Goal: Information Seeking & Learning: Learn about a topic

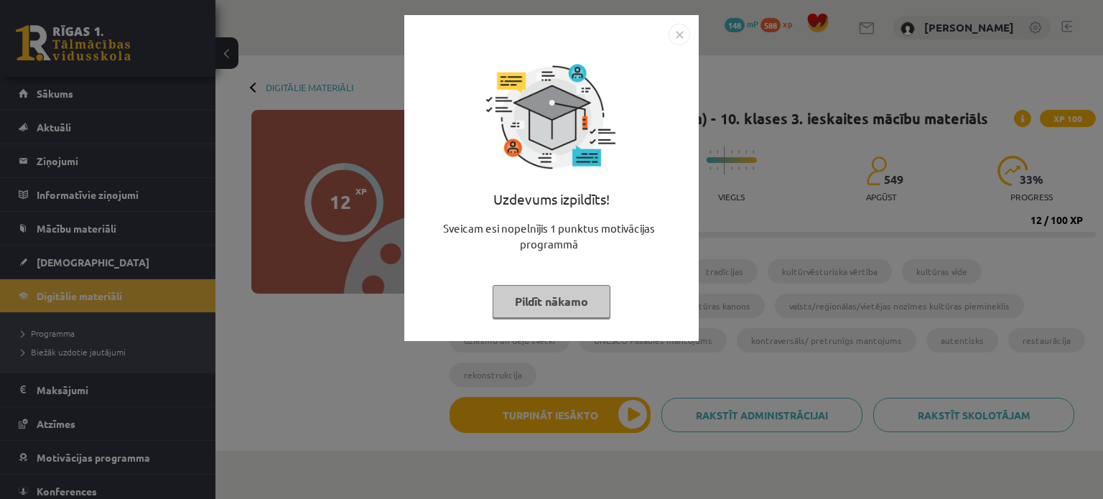
click at [551, 297] on button "Pildīt nākamo" at bounding box center [552, 301] width 118 height 33
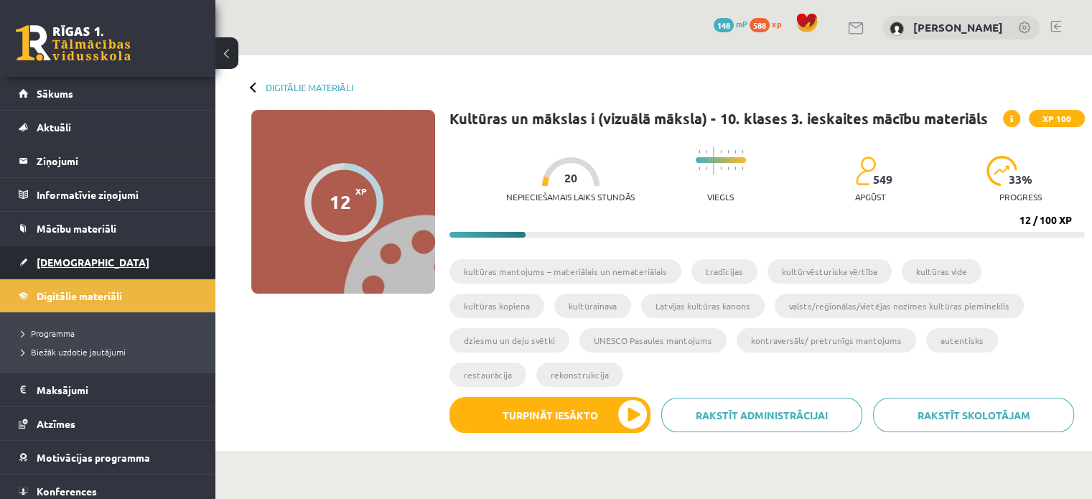
click at [57, 270] on link "[DEMOGRAPHIC_DATA]" at bounding box center [108, 262] width 179 height 33
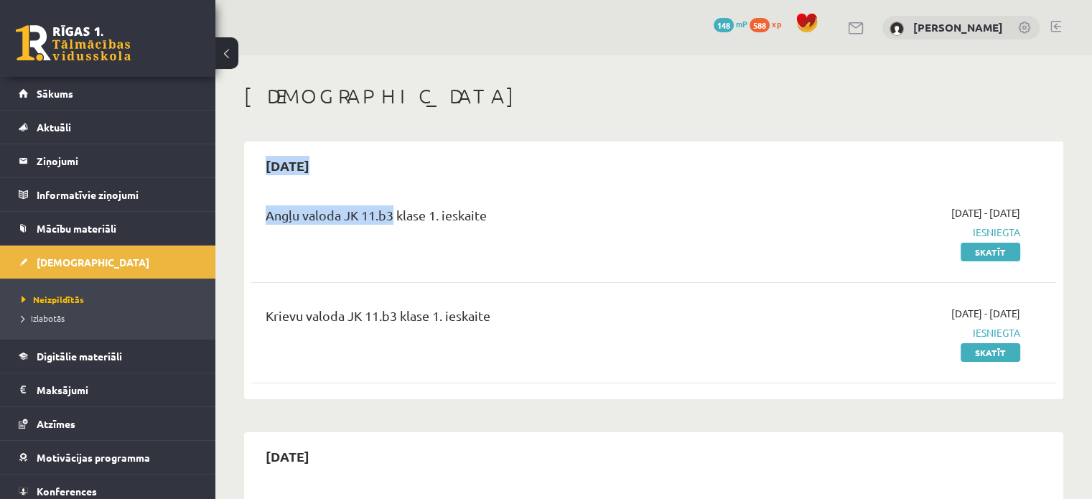
drag, startPoint x: 318, startPoint y: 169, endPoint x: 371, endPoint y: 195, distance: 59.1
click at [384, 187] on div "2025-09-15 Angļu valoda JK 11.b3 klase 1. ieskaite 2025-09-01 - 2025-09-15 Iesn…" at bounding box center [654, 270] width 820 height 258
click at [316, 170] on h2 "[DATE]" at bounding box center [287, 166] width 73 height 34
click at [667, 259] on div "Angļu valoda JK 11.b3 klase 1. ieskaite 2025-09-01 - 2025-09-15 Iesniegta Skatīt" at bounding box center [653, 232] width 805 height 83
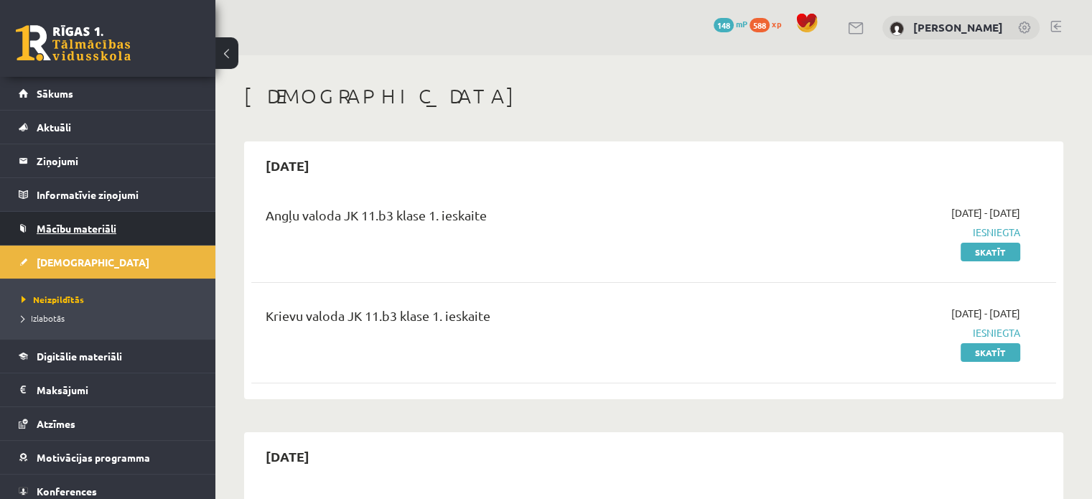
click at [82, 228] on span "Mācību materiāli" at bounding box center [77, 228] width 80 height 13
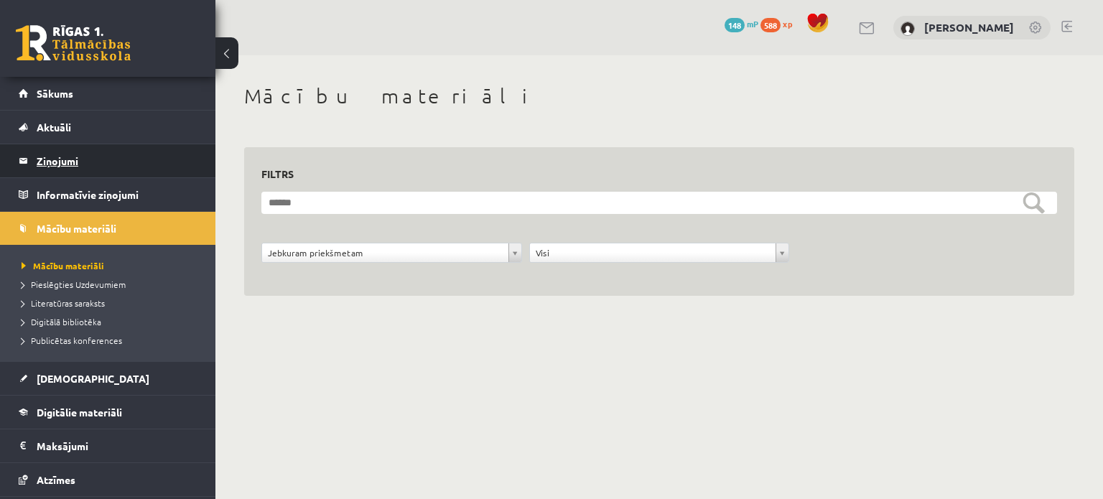
click at [47, 157] on legend "Ziņojumi 0" at bounding box center [117, 160] width 161 height 33
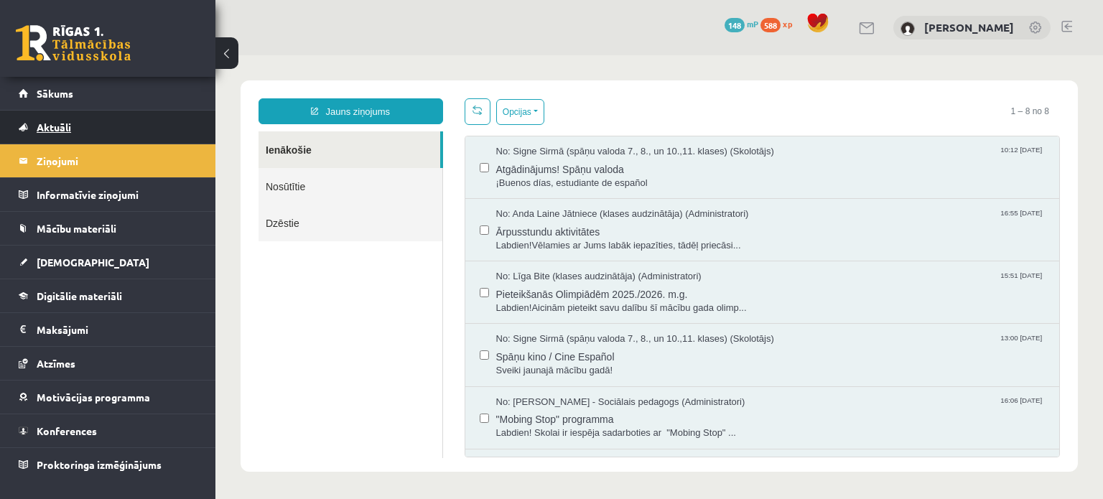
click at [103, 131] on link "Aktuāli" at bounding box center [108, 127] width 179 height 33
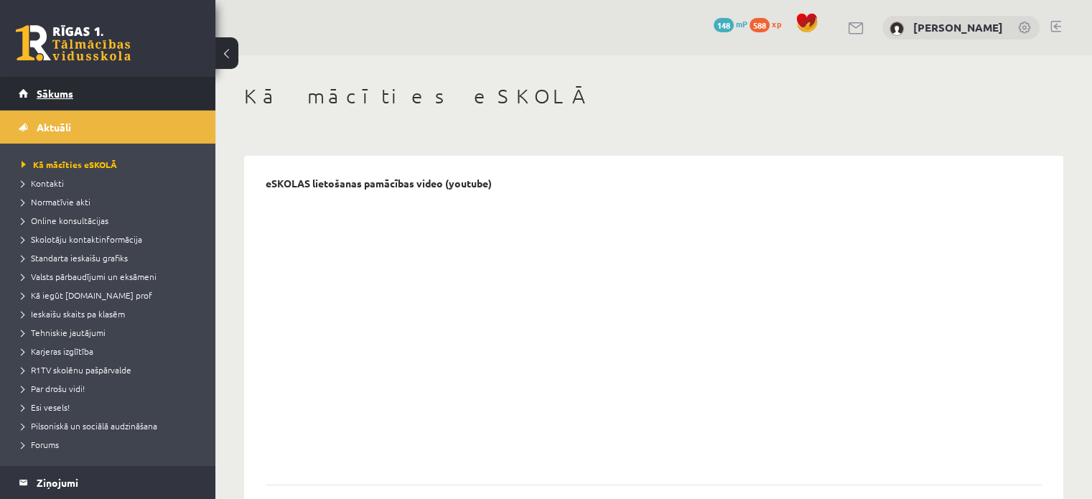
click at [68, 91] on span "Sākums" at bounding box center [55, 93] width 37 height 13
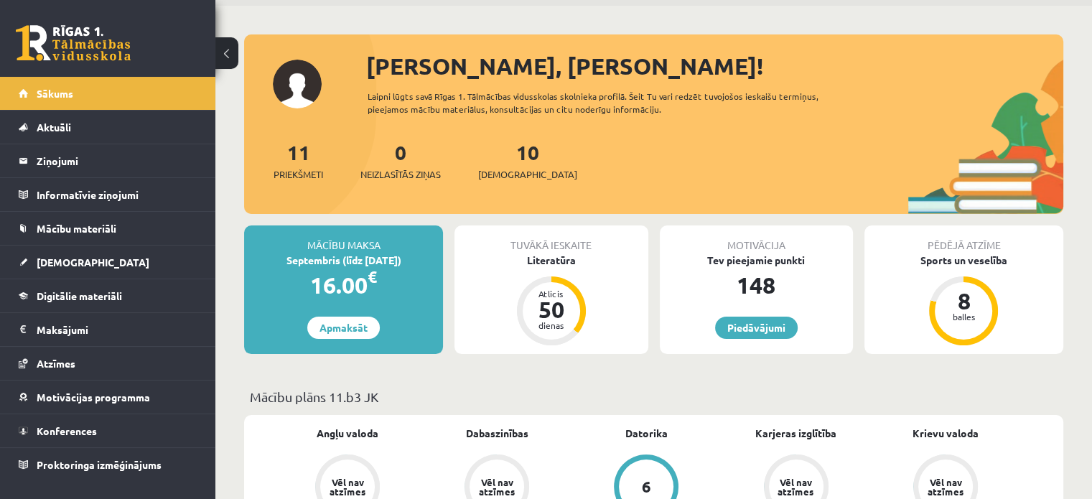
scroll to position [72, 0]
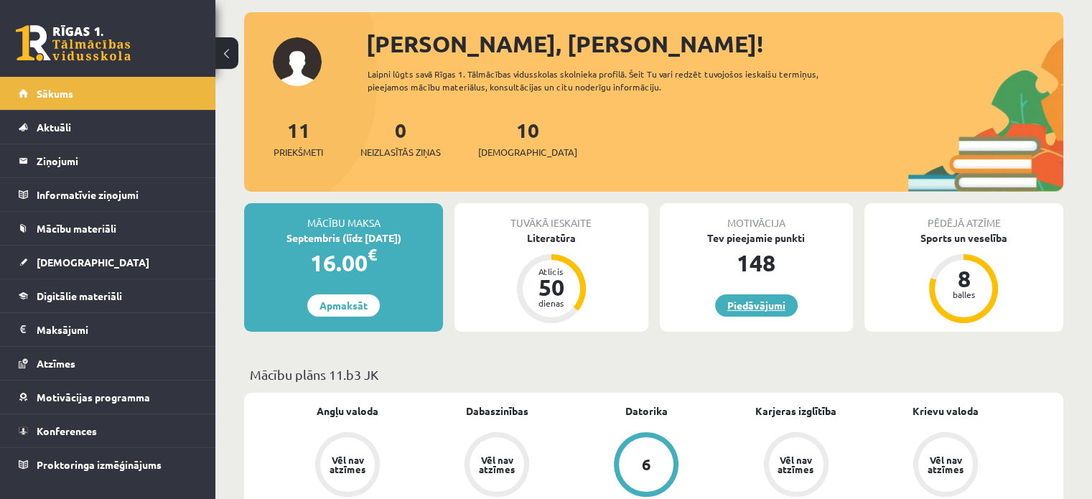
click at [773, 295] on link "Piedāvājumi" at bounding box center [756, 305] width 83 height 22
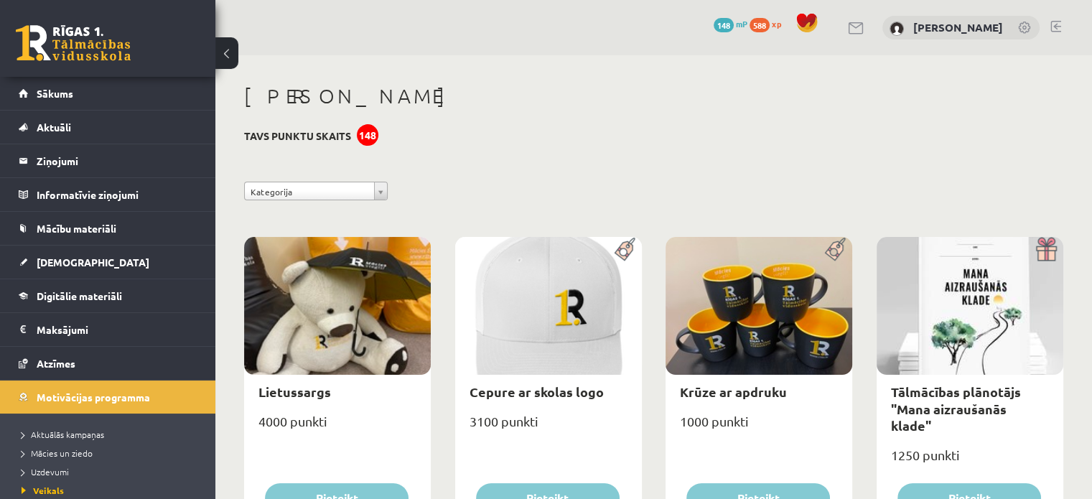
click at [329, 137] on h3 "Tavs punktu skaits 148" at bounding box center [297, 136] width 107 height 12
click at [91, 100] on link "Sākums" at bounding box center [108, 93] width 179 height 33
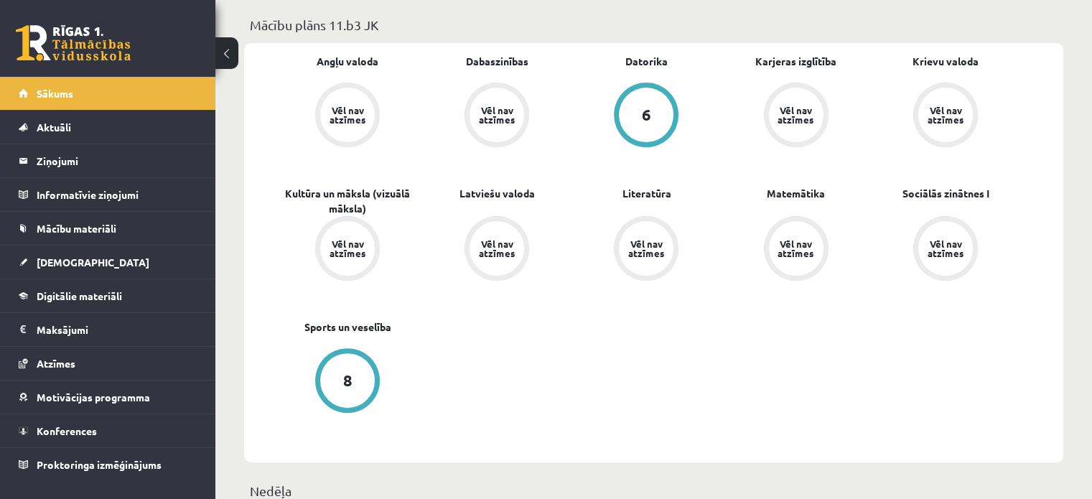
scroll to position [431, 0]
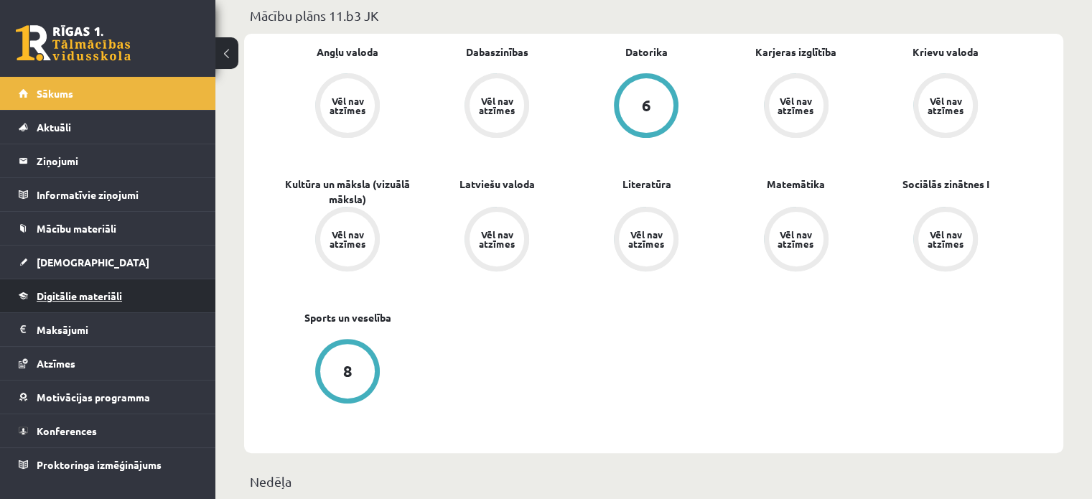
click at [146, 306] on link "Digitālie materiāli" at bounding box center [108, 295] width 179 height 33
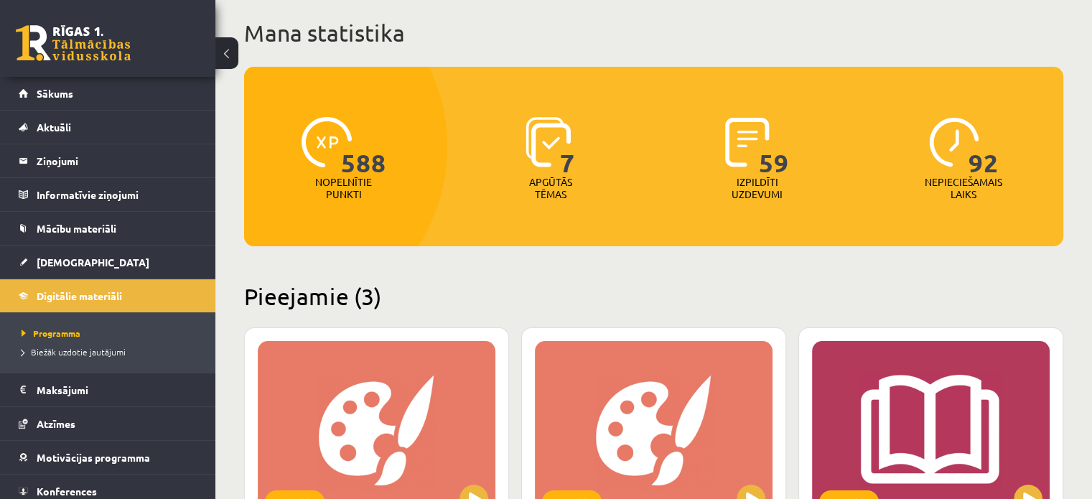
scroll to position [72, 0]
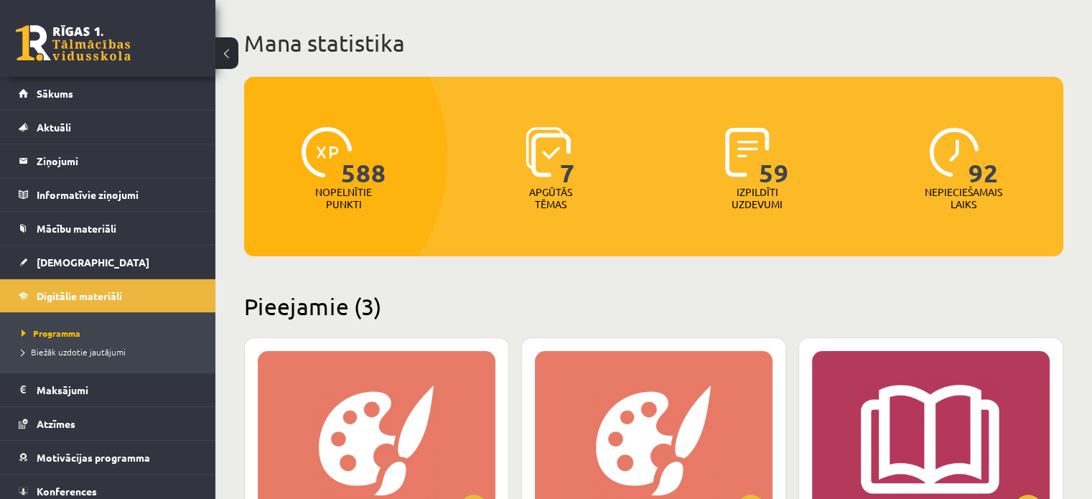
drag, startPoint x: 381, startPoint y: 269, endPoint x: 557, endPoint y: 287, distance: 176.8
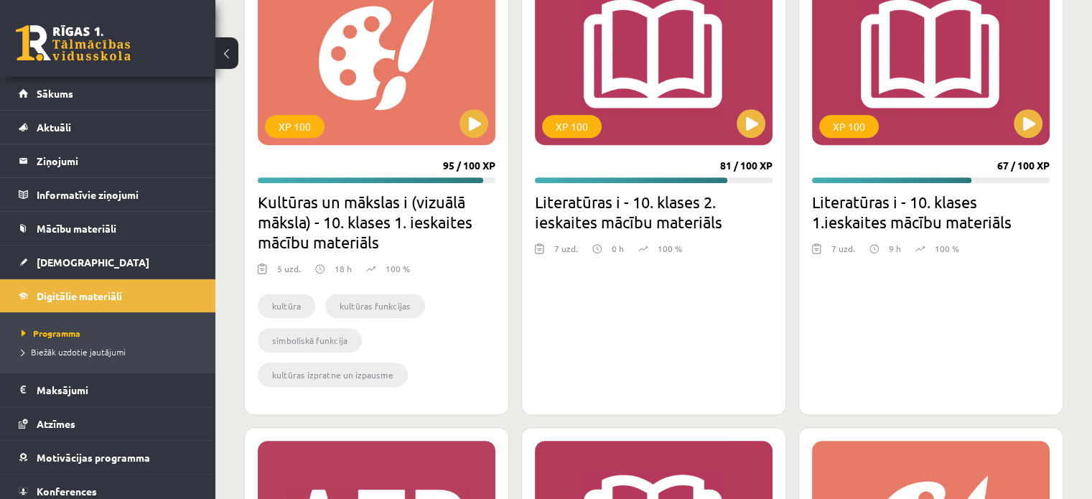
scroll to position [961, 0]
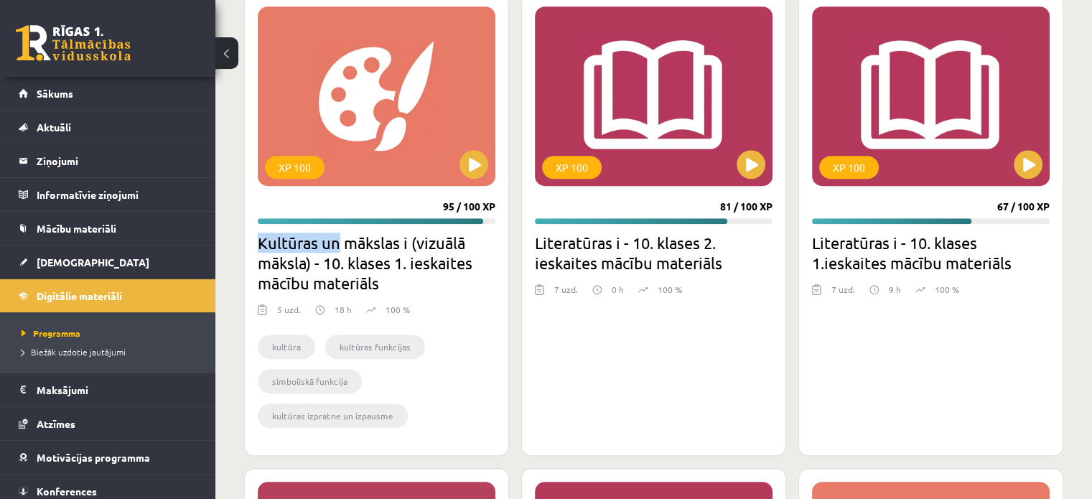
drag, startPoint x: 260, startPoint y: 241, endPoint x: 335, endPoint y: 241, distance: 74.7
click at [335, 241] on h2 "Kultūras un mākslas i (vizuālā māksla) - 10. klases 1. ieskaites mācību materiā…" at bounding box center [377, 263] width 238 height 60
click at [488, 325] on div "kultūra kultūras funkcijas simboliskā funkcija kultūras izpratne un izpausme" at bounding box center [377, 384] width 238 height 118
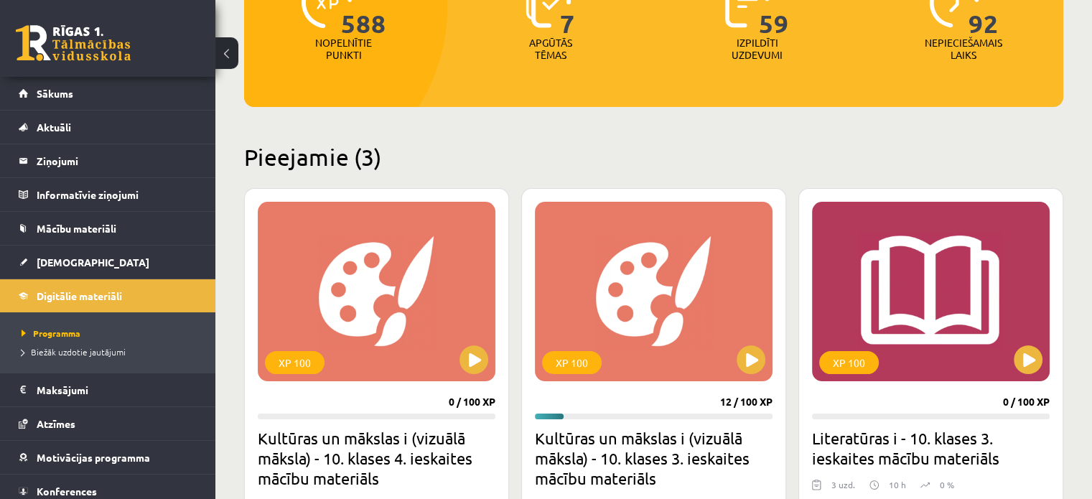
scroll to position [315, 0]
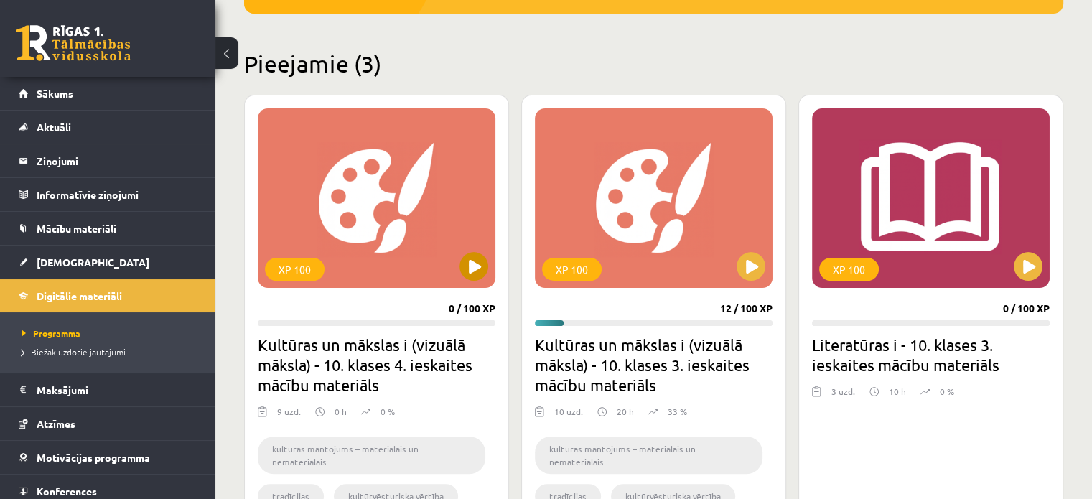
click at [474, 249] on div "XP 100" at bounding box center [377, 198] width 238 height 180
click at [692, 276] on div "XP 100" at bounding box center [654, 198] width 238 height 180
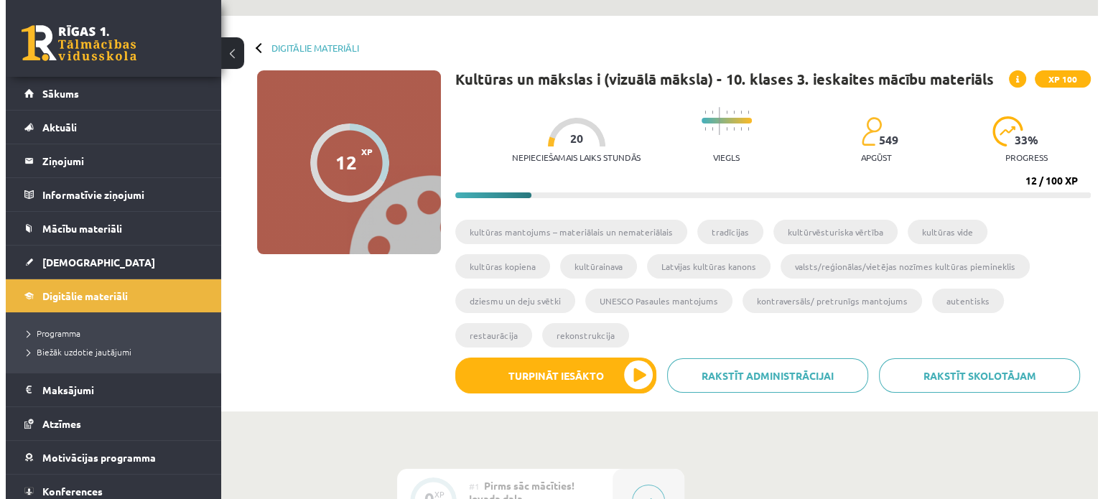
scroll to position [72, 0]
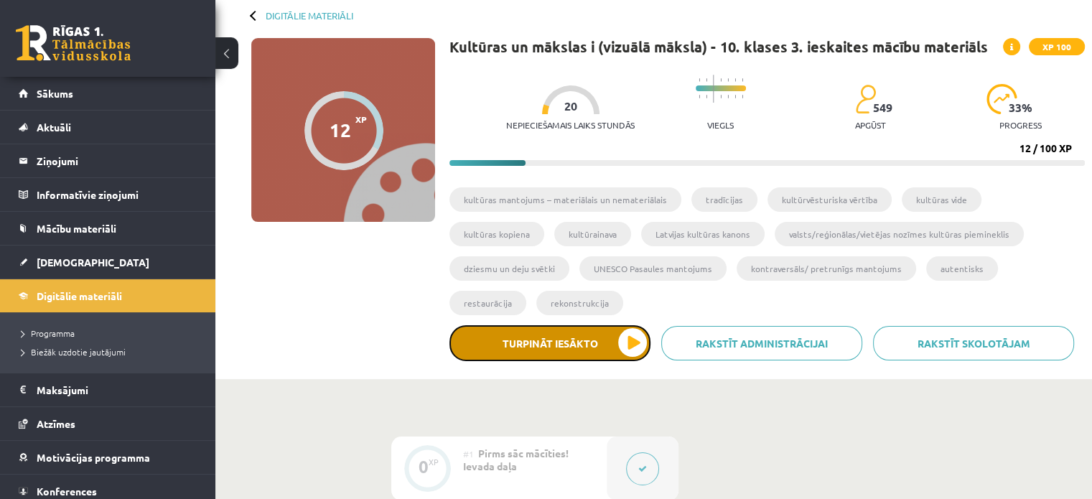
click at [598, 325] on button "Turpināt iesākto" at bounding box center [550, 343] width 201 height 36
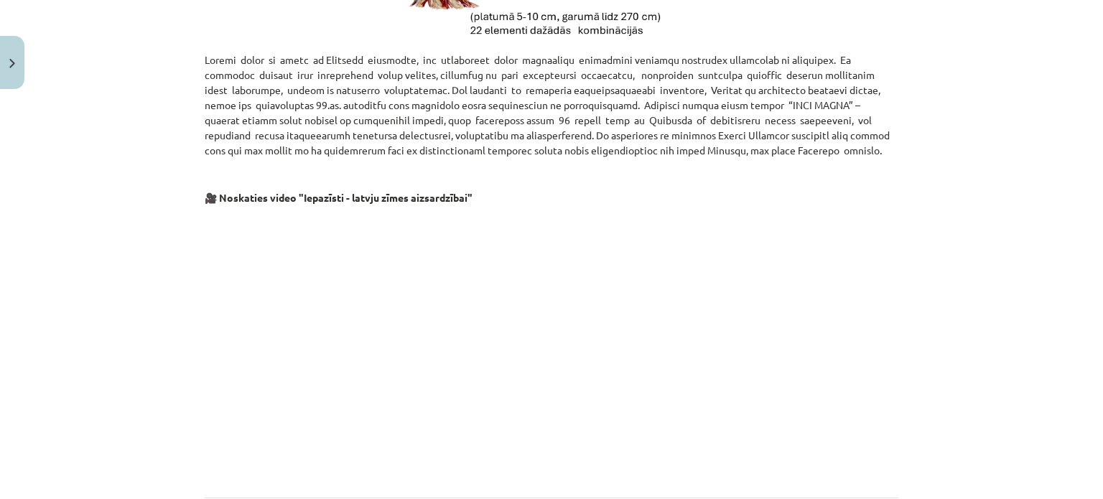
scroll to position [853, 0]
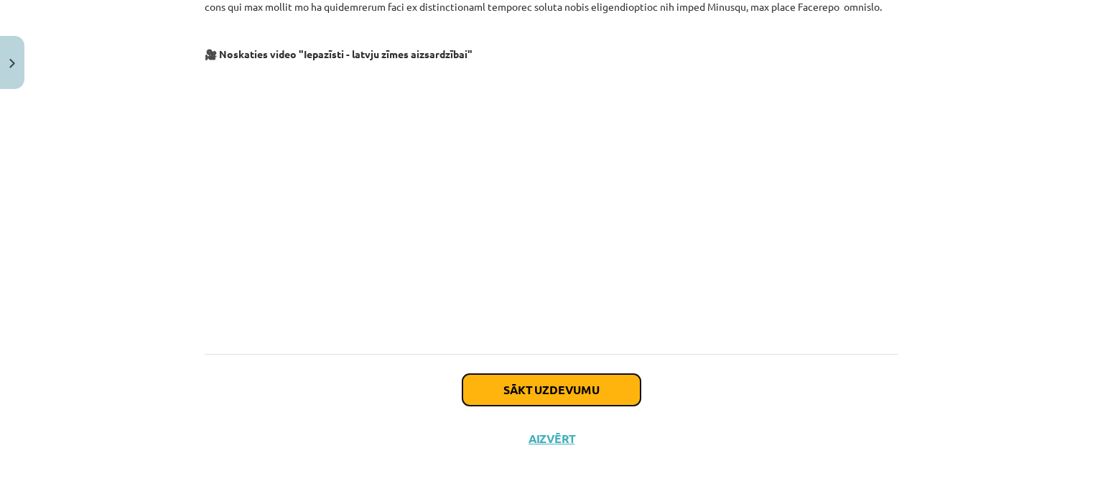
click at [525, 396] on button "Sākt uzdevumu" at bounding box center [552, 390] width 178 height 32
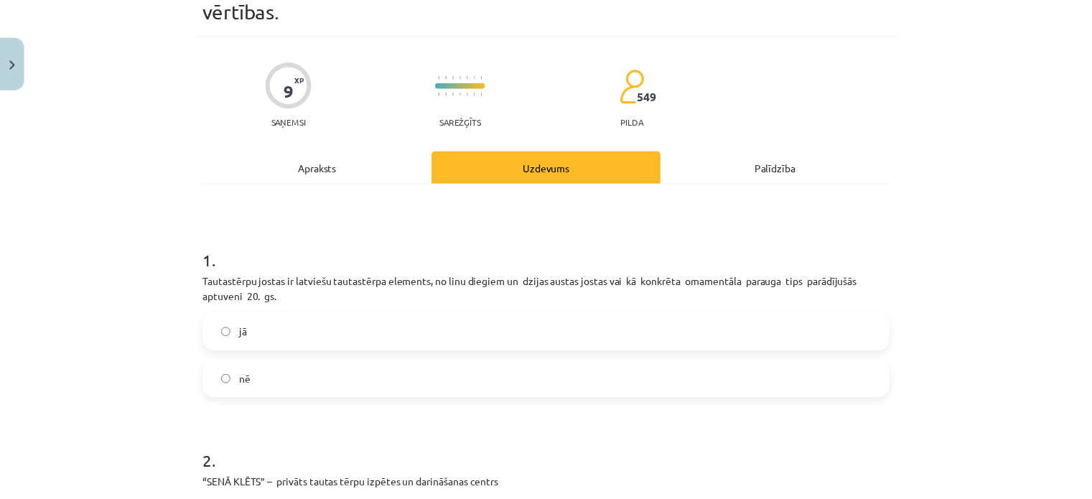
scroll to position [0, 0]
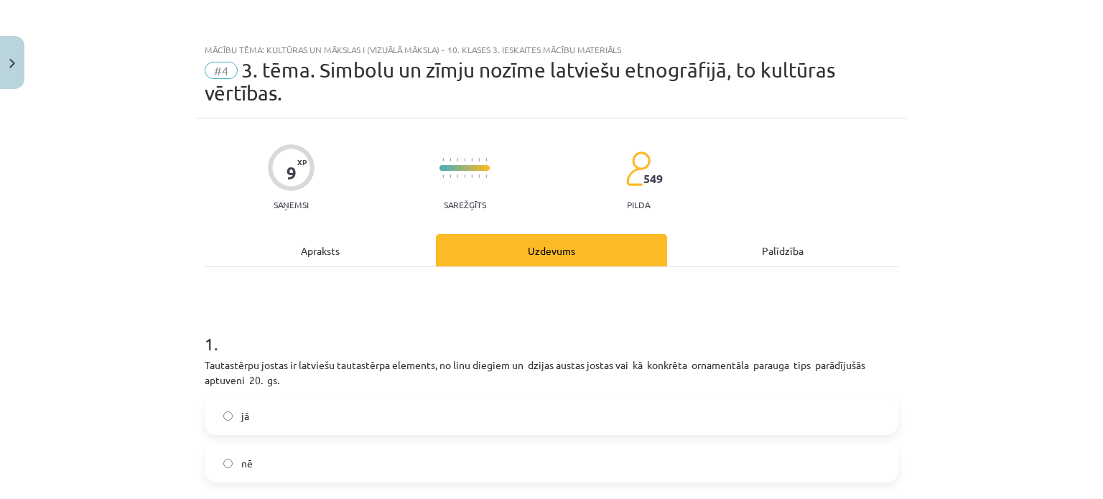
click at [753, 238] on div "Palīdzība" at bounding box center [782, 250] width 231 height 32
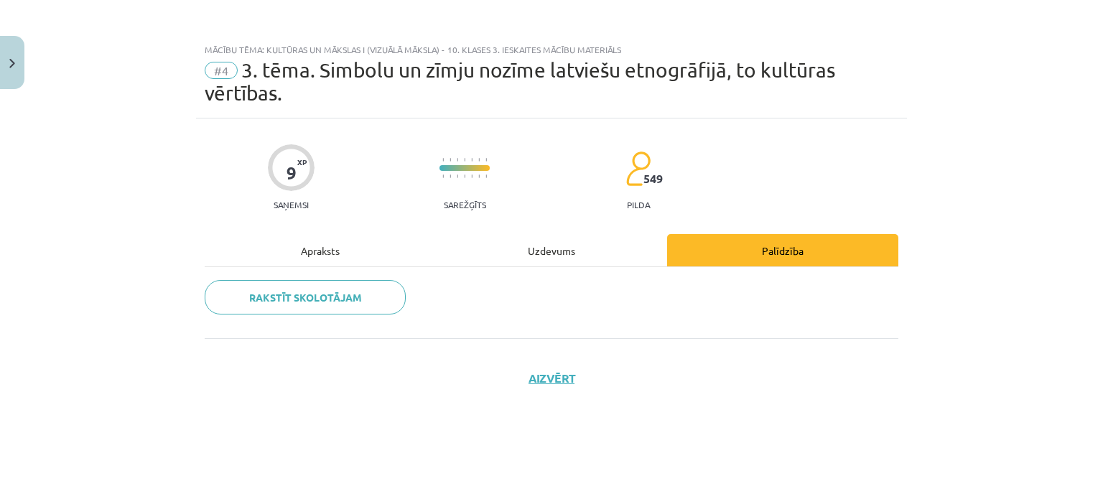
click at [300, 238] on div "Apraksts" at bounding box center [320, 250] width 231 height 32
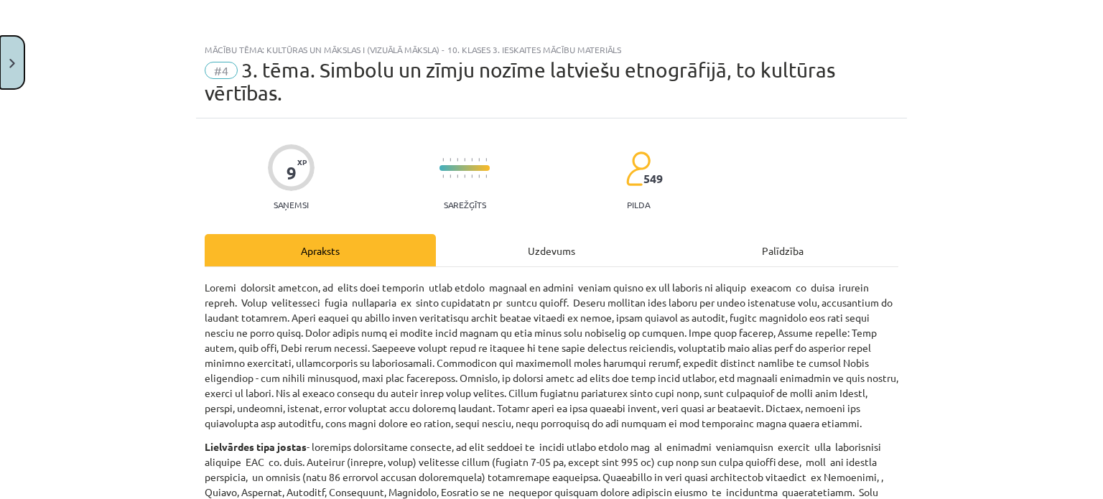
click at [6, 55] on button "Close" at bounding box center [12, 62] width 24 height 53
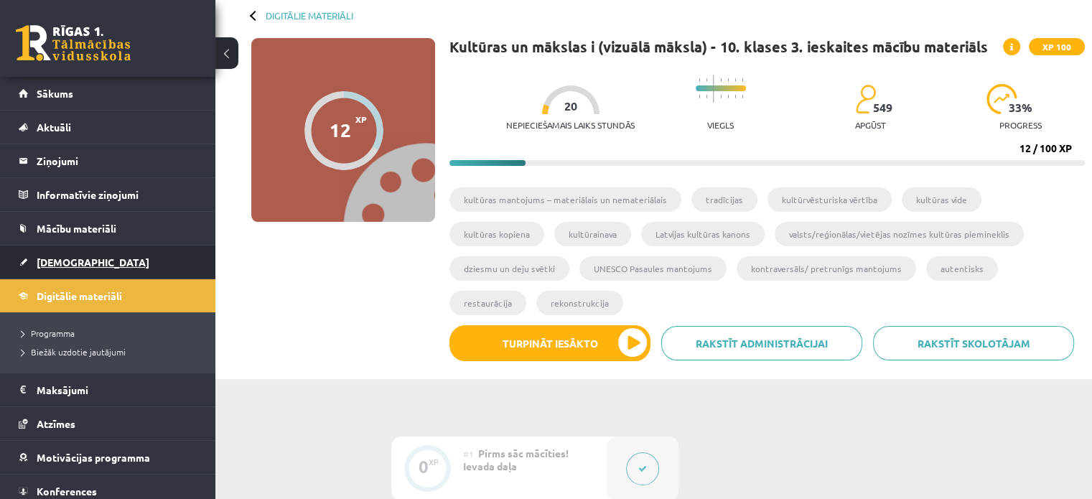
click at [59, 261] on span "[DEMOGRAPHIC_DATA]" at bounding box center [93, 262] width 113 height 13
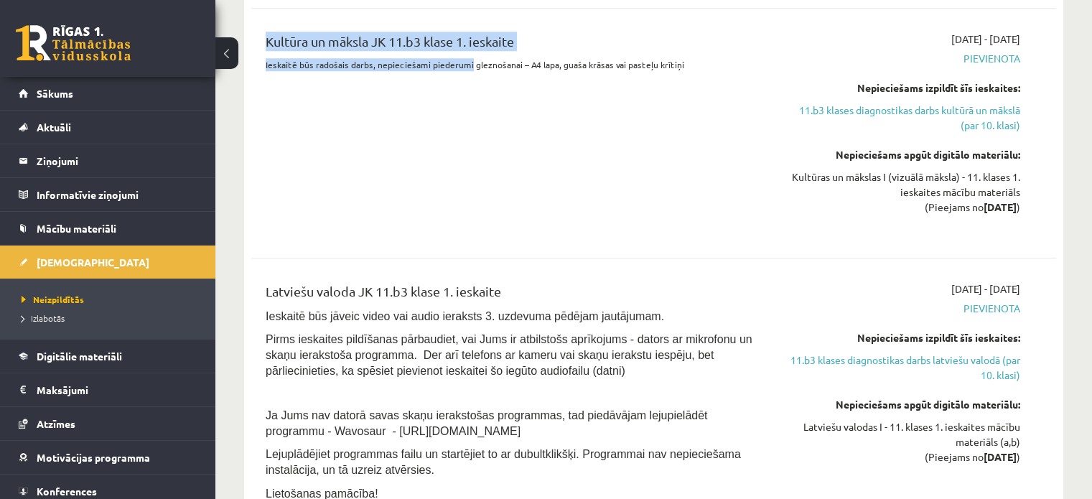
scroll to position [1436, 0]
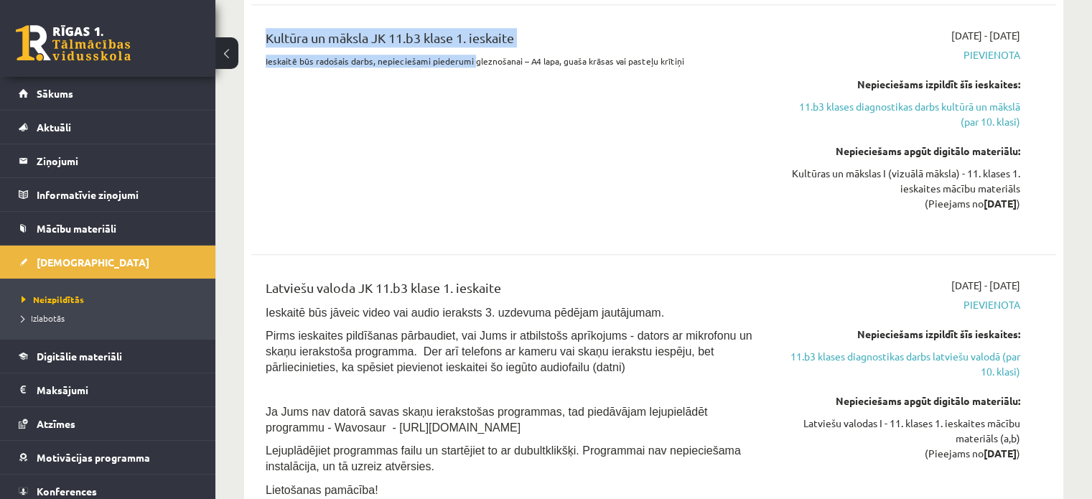
drag, startPoint x: 298, startPoint y: 297, endPoint x: 486, endPoint y: 226, distance: 200.2
click at [471, 234] on div "2025-10-15 11.b3 klases diagnostikas darbs kultūrā un mākslā (par 10. klasi) 20…" at bounding box center [654, 207] width 820 height 881
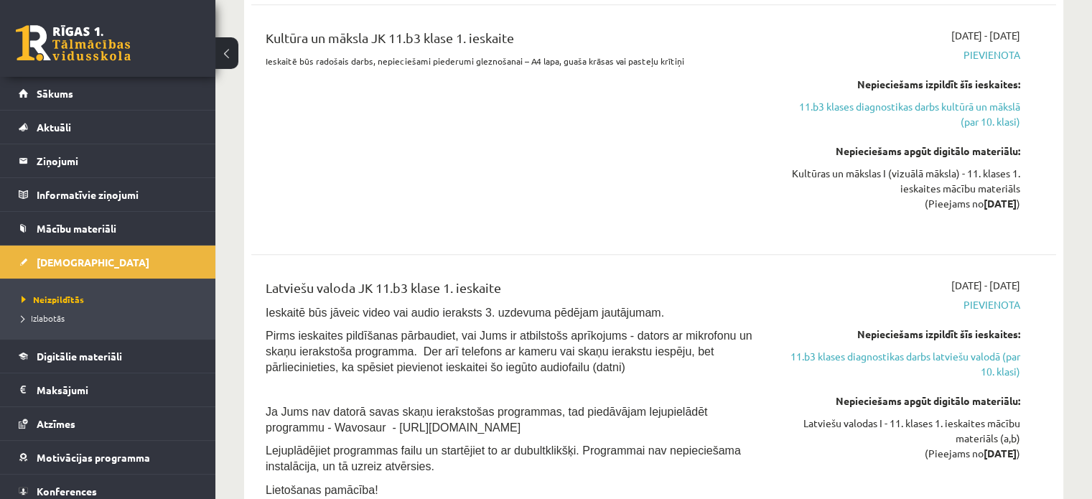
click at [537, 212] on div "Kultūra un māksla JK 11.b3 klase 1. ieskaite Ieskaitē būs radošais darbs, nepie…" at bounding box center [514, 129] width 518 height 203
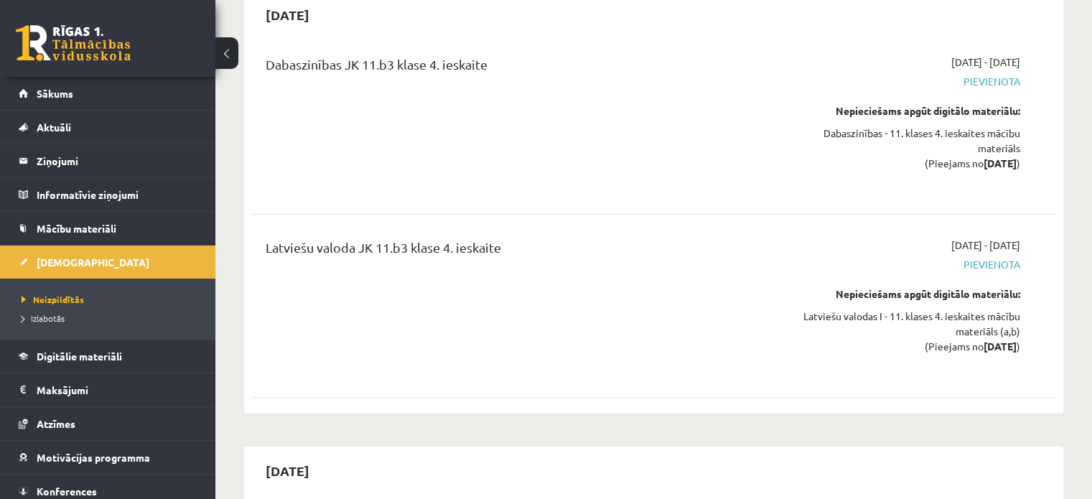
scroll to position [10752, 0]
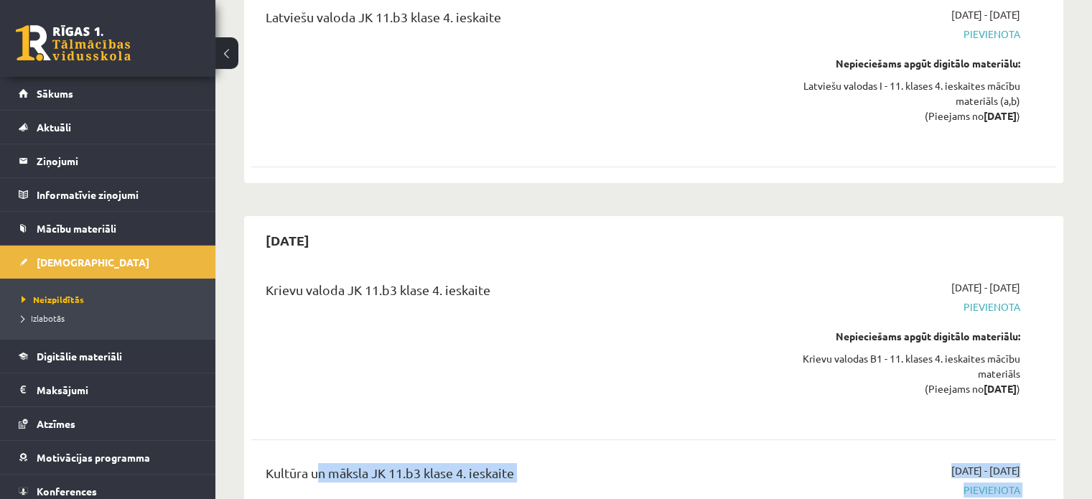
drag, startPoint x: 460, startPoint y: 315, endPoint x: 737, endPoint y: 297, distance: 277.8
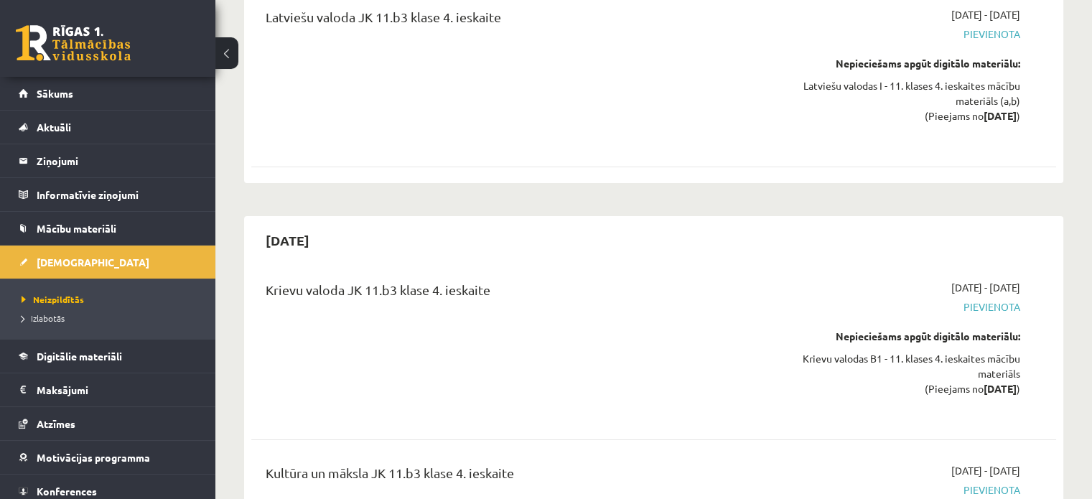
click at [631, 280] on div "Krievu valoda JK 11.b3 klase 4. ieskaite" at bounding box center [514, 348] width 518 height 136
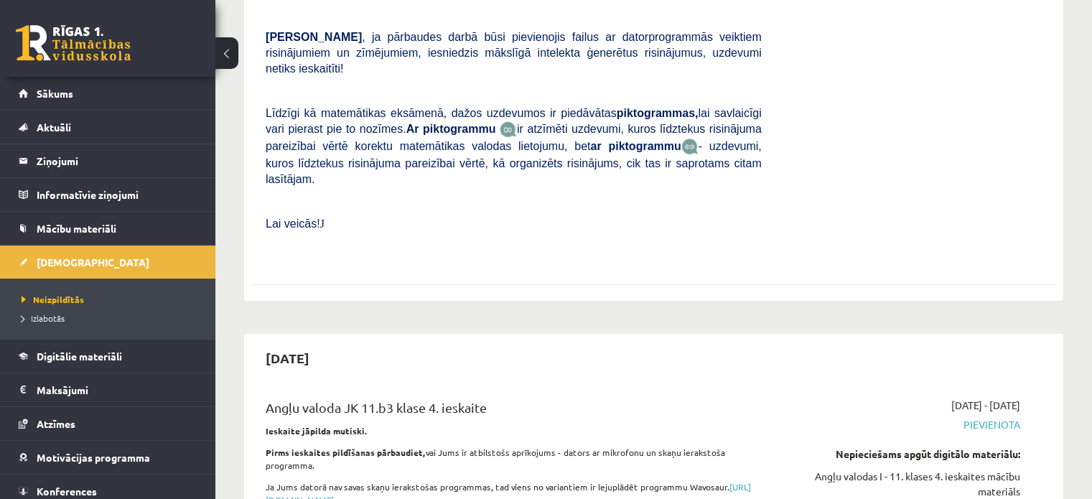
scroll to position [9603, 0]
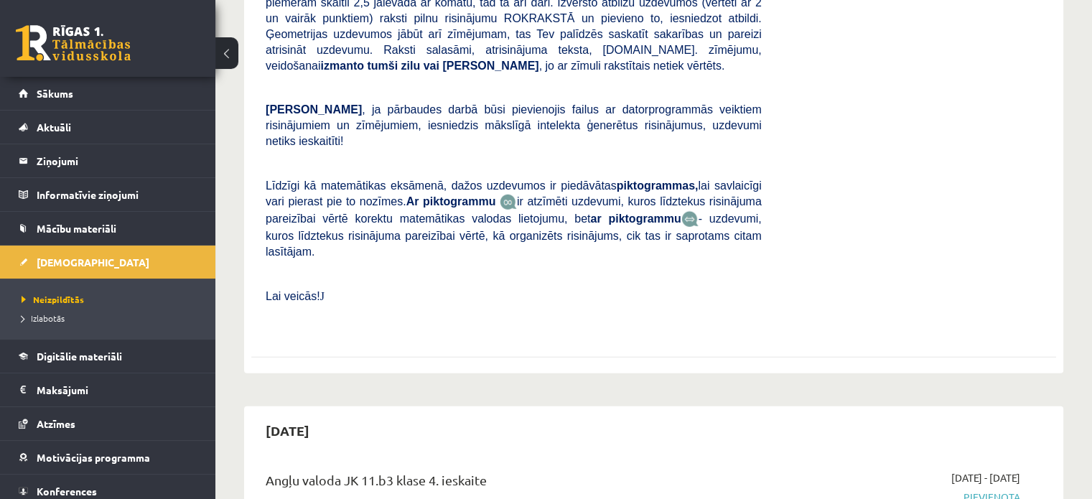
drag, startPoint x: 382, startPoint y: 200, endPoint x: 297, endPoint y: 231, distance: 90.9
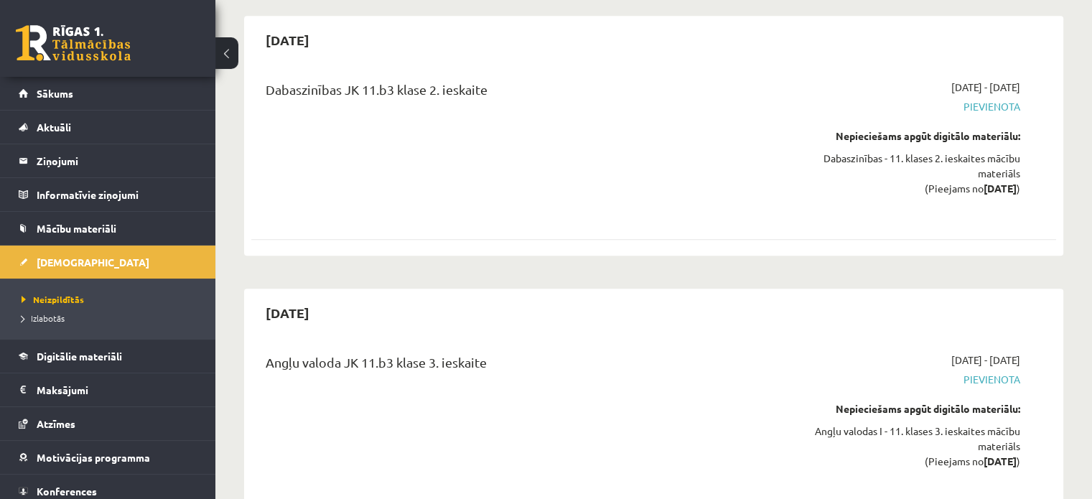
scroll to position [6514, 0]
drag, startPoint x: 350, startPoint y: 218, endPoint x: 282, endPoint y: 172, distance: 82.9
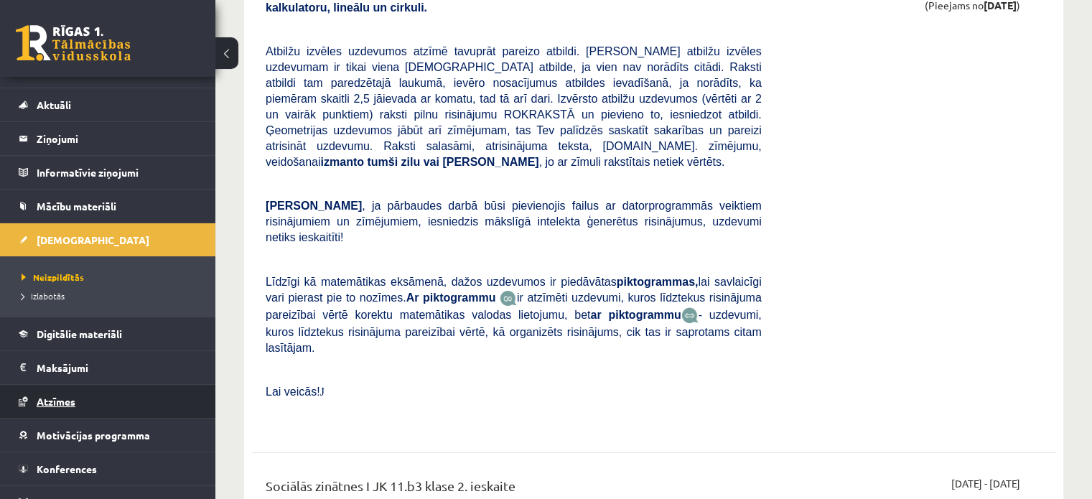
scroll to position [40, 0]
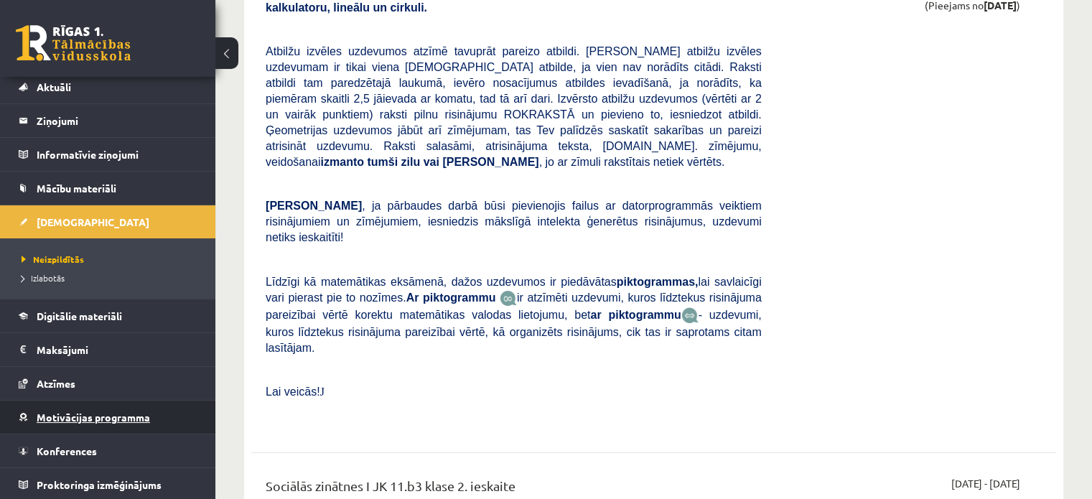
click at [98, 417] on span "Motivācijas programma" at bounding box center [93, 417] width 113 height 13
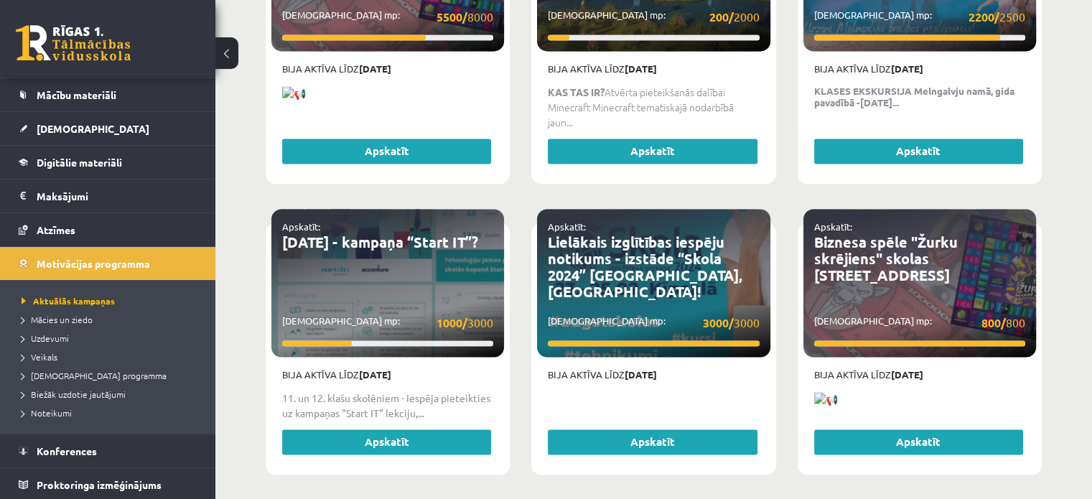
scroll to position [2020, 0]
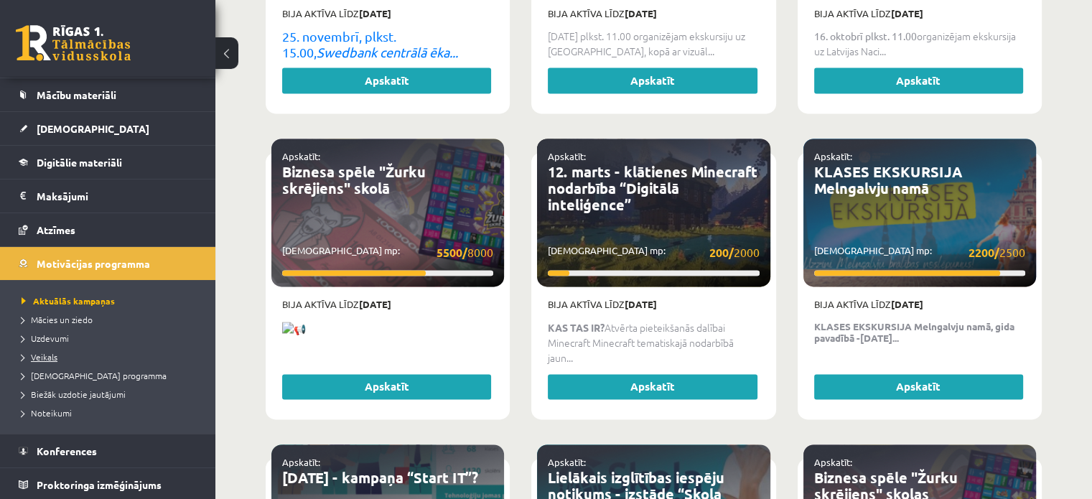
click at [52, 355] on span "Veikals" at bounding box center [40, 356] width 36 height 11
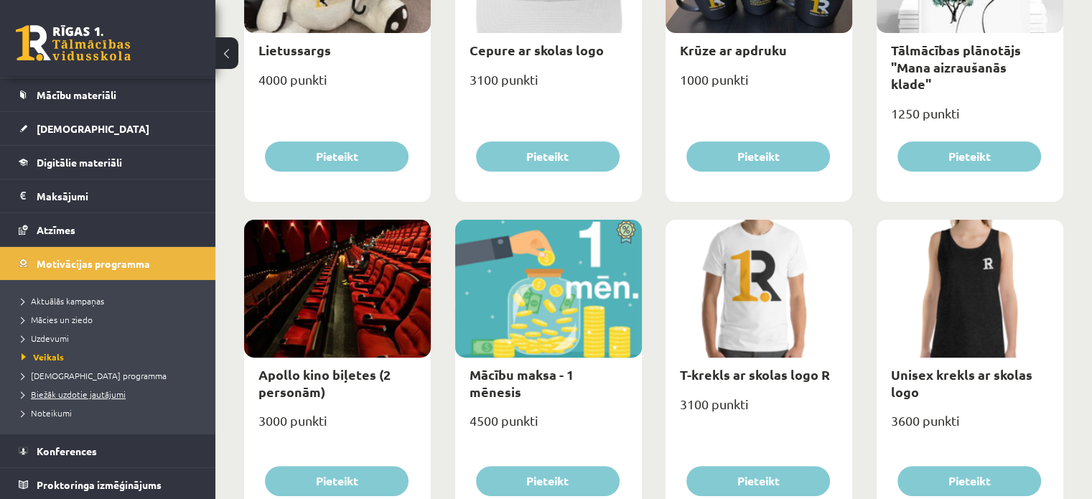
scroll to position [343, 0]
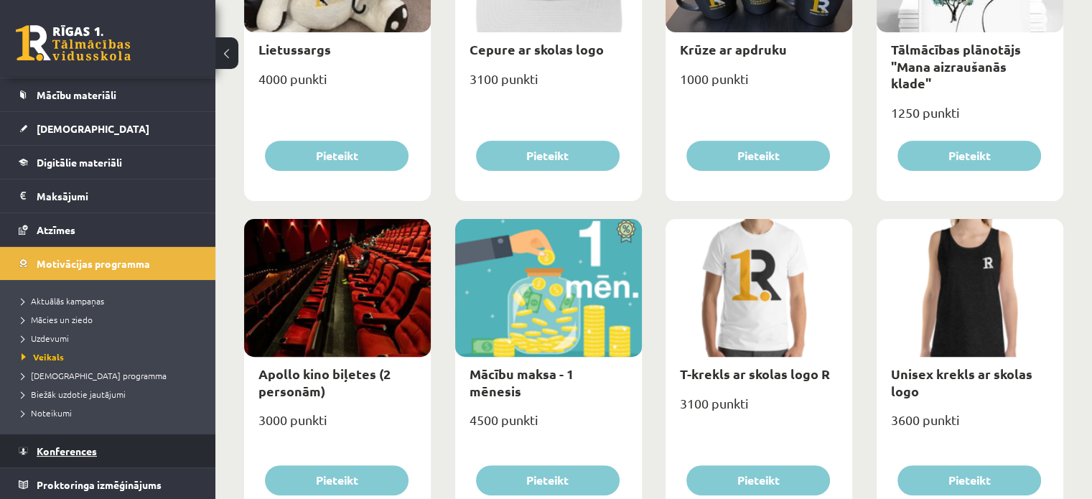
click at [57, 445] on span "Konferences" at bounding box center [67, 451] width 60 height 13
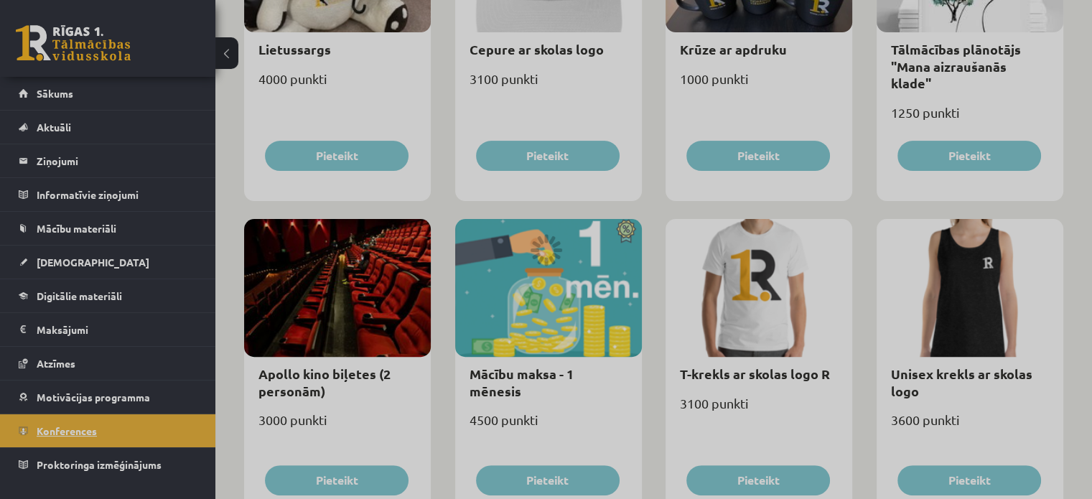
scroll to position [186, 0]
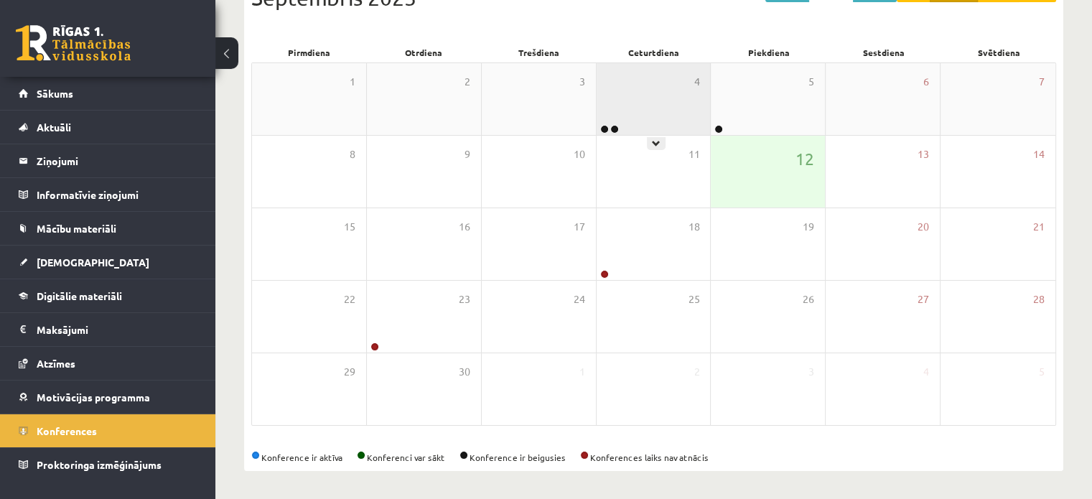
click at [663, 119] on div "4" at bounding box center [654, 99] width 114 height 72
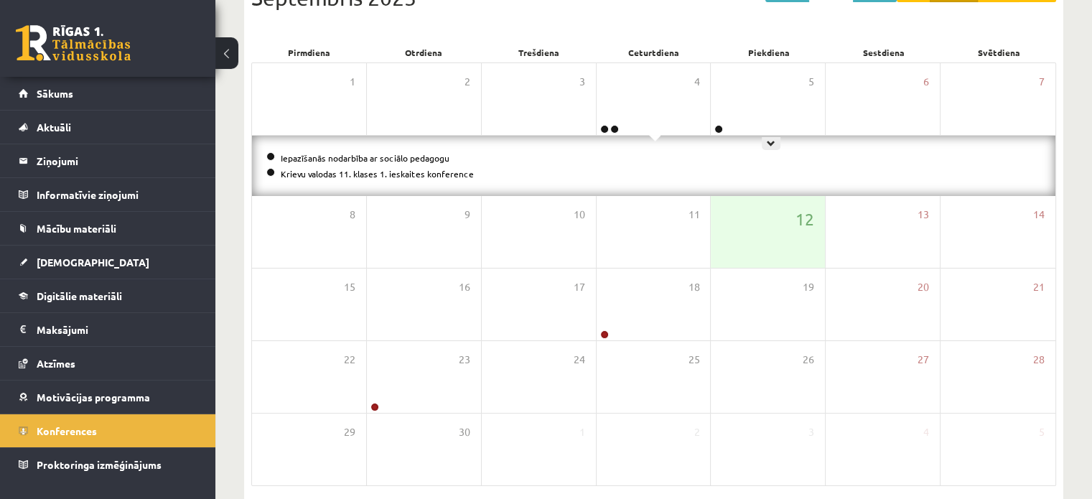
click at [730, 139] on div "1 2 3 4 5 6 7 Iepazīšanās nodarbība ar sociālo pedagogu Krievu valodas 11. klas…" at bounding box center [653, 274] width 805 height 424
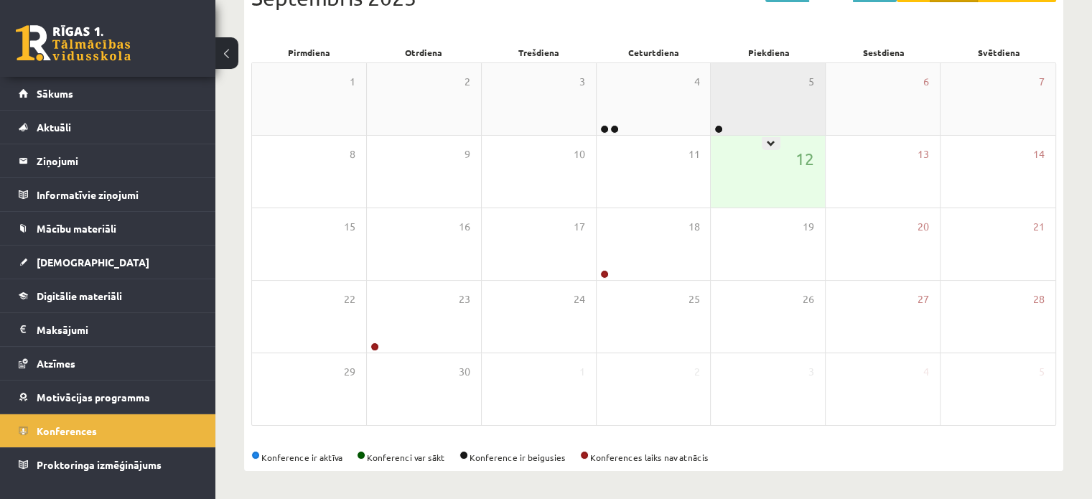
click at [787, 109] on div "5" at bounding box center [768, 99] width 114 height 72
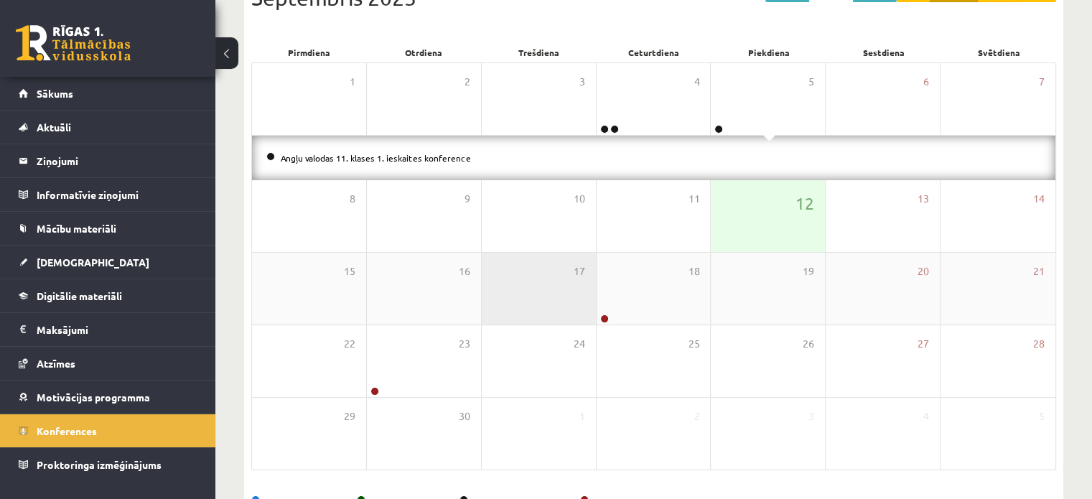
drag, startPoint x: 542, startPoint y: 283, endPoint x: 517, endPoint y: 294, distance: 27.3
click at [529, 289] on div "17" at bounding box center [539, 289] width 114 height 72
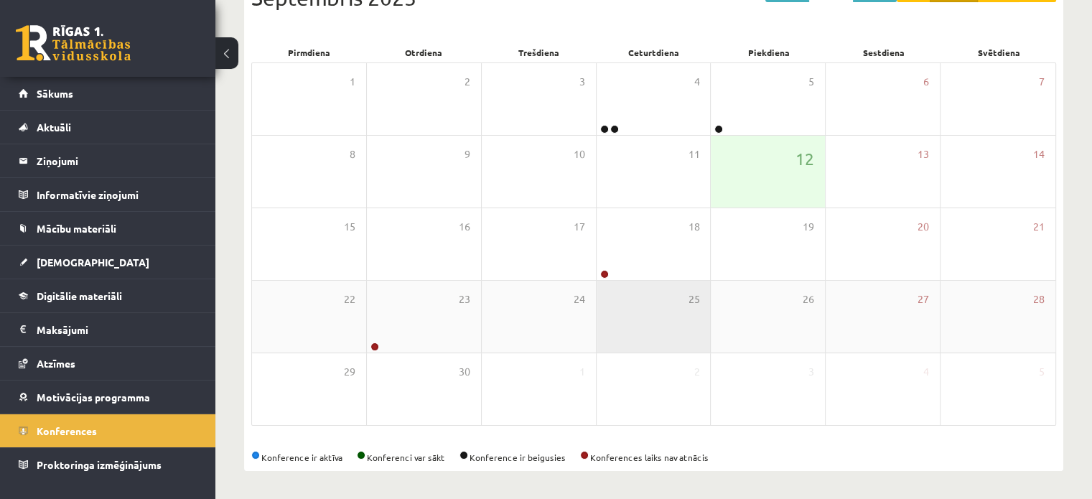
click at [608, 291] on div "25" at bounding box center [654, 317] width 114 height 72
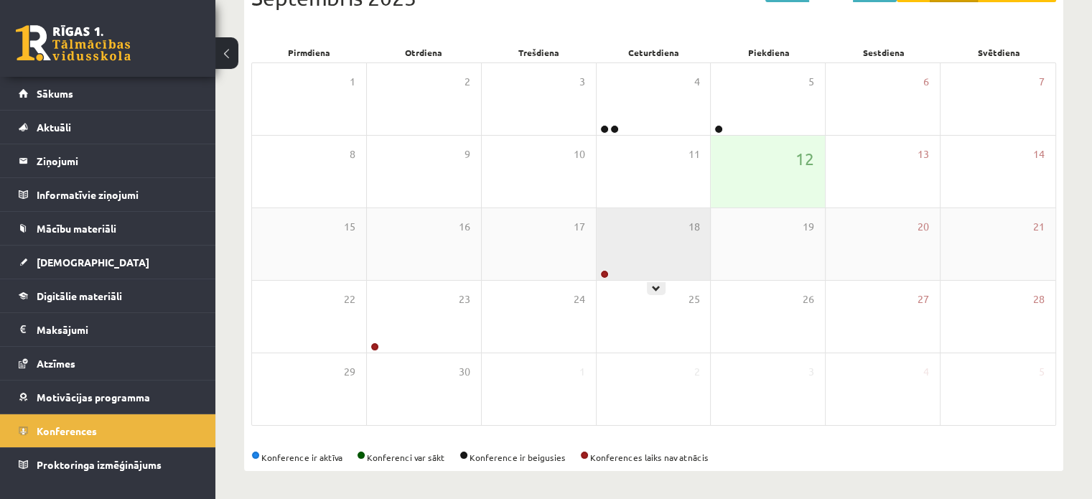
click at [613, 267] on div "18" at bounding box center [654, 244] width 114 height 72
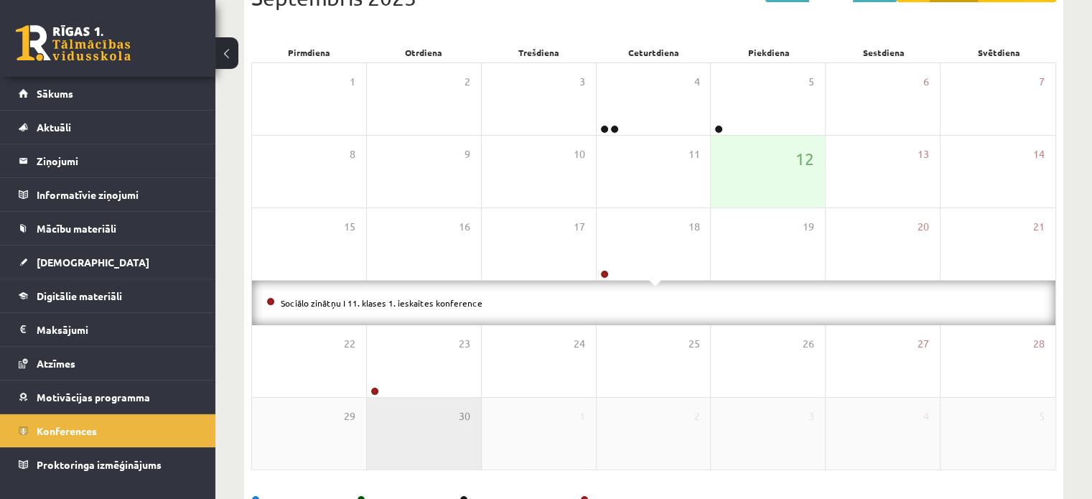
click at [373, 401] on div "30" at bounding box center [424, 434] width 114 height 72
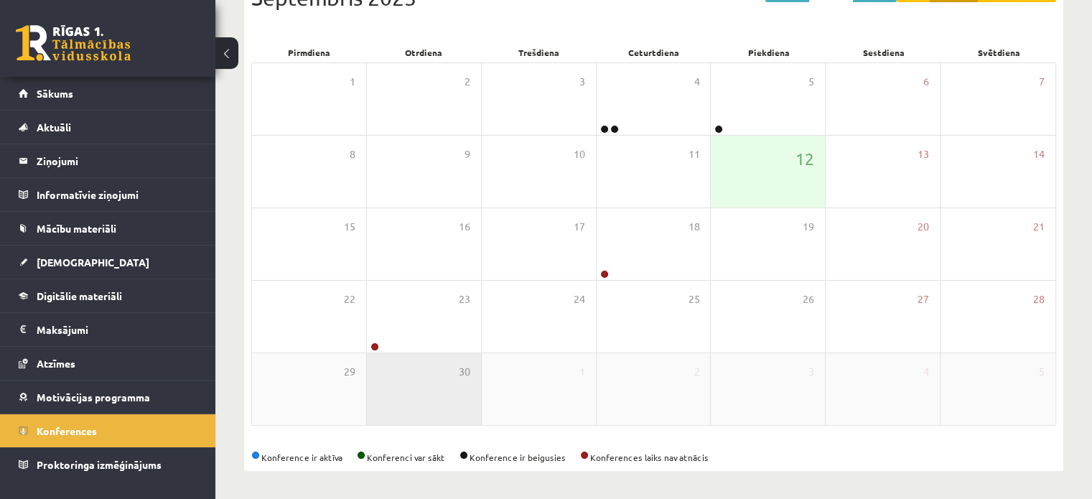
click at [429, 386] on div "30" at bounding box center [424, 389] width 114 height 72
click at [403, 361] on div "30" at bounding box center [424, 389] width 114 height 72
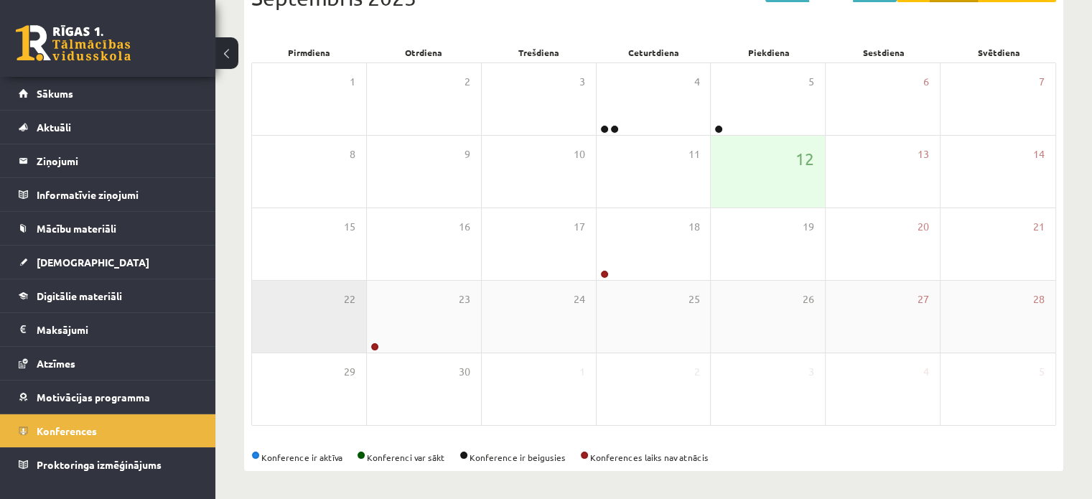
click at [363, 349] on div "22" at bounding box center [309, 317] width 114 height 72
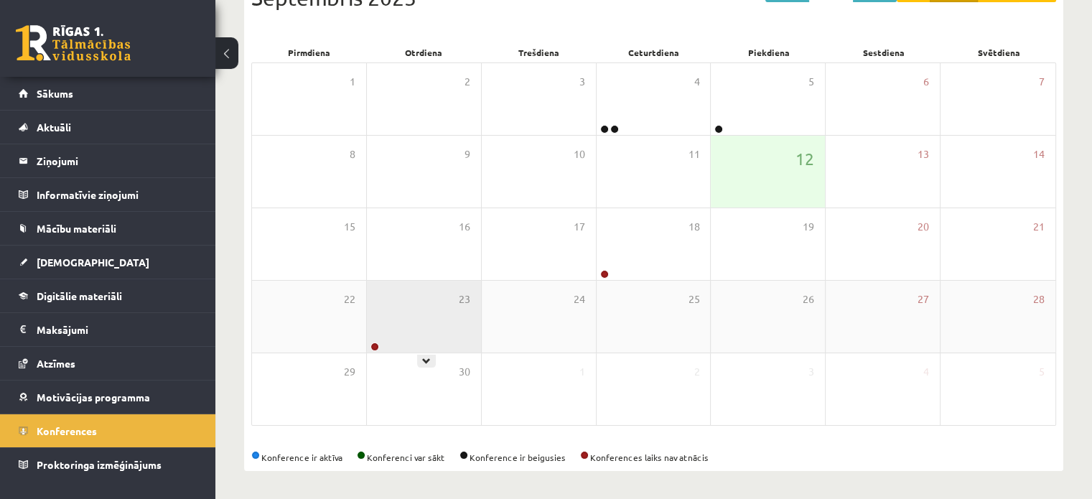
click at [385, 332] on div "23" at bounding box center [424, 317] width 114 height 72
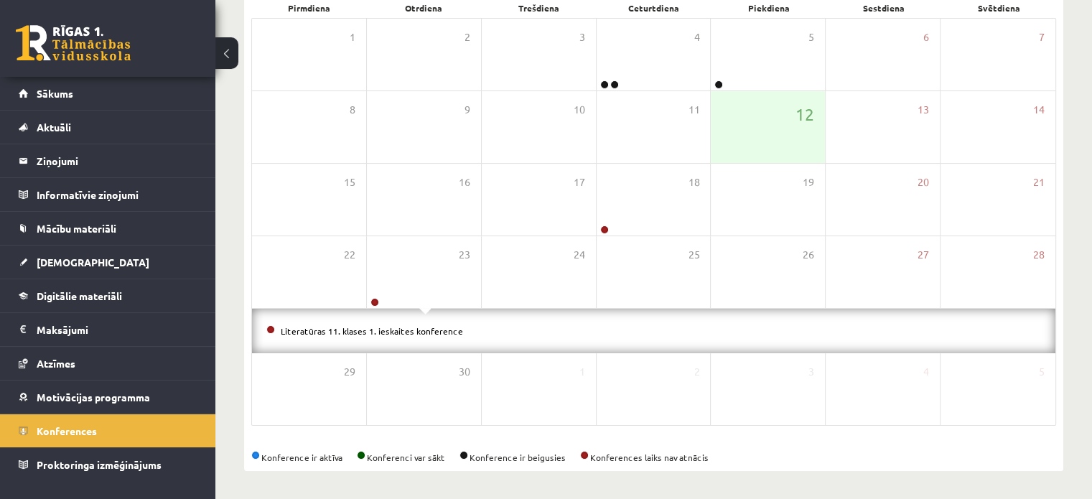
click at [342, 457] on div "Konference ir aktīva Konferenci var sākt Konference ir beigusies Konferences la…" at bounding box center [653, 457] width 805 height 13
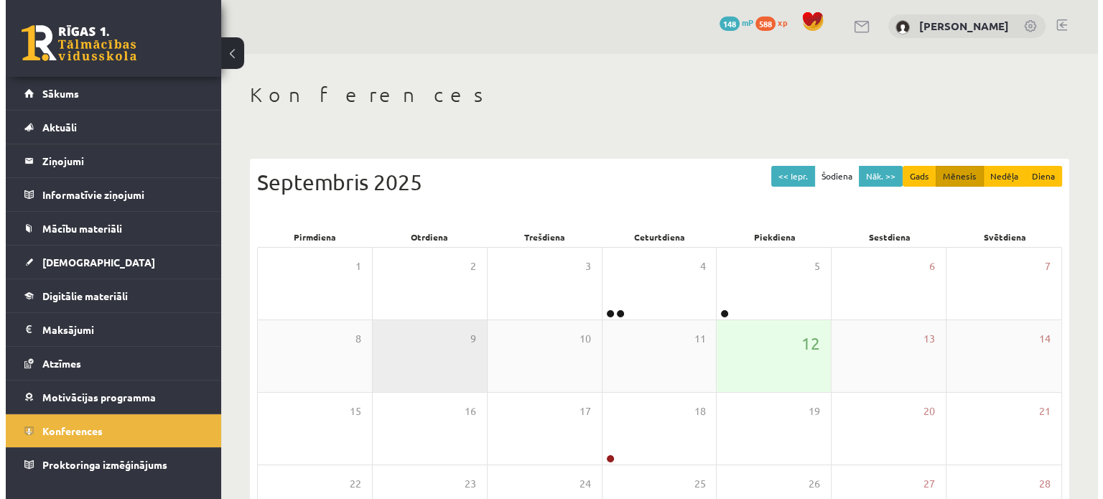
scroll to position [0, 0]
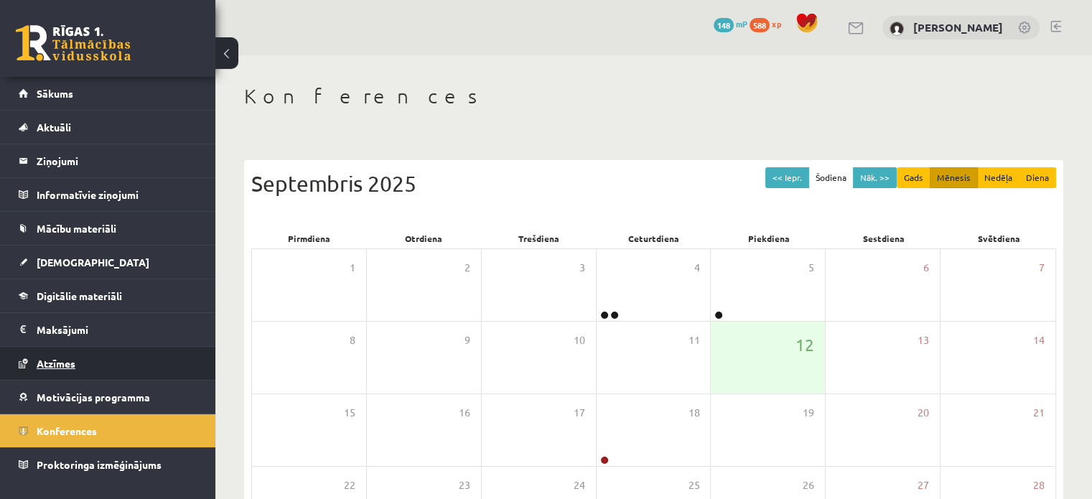
click at [73, 363] on span "Atzīmes" at bounding box center [56, 363] width 39 height 13
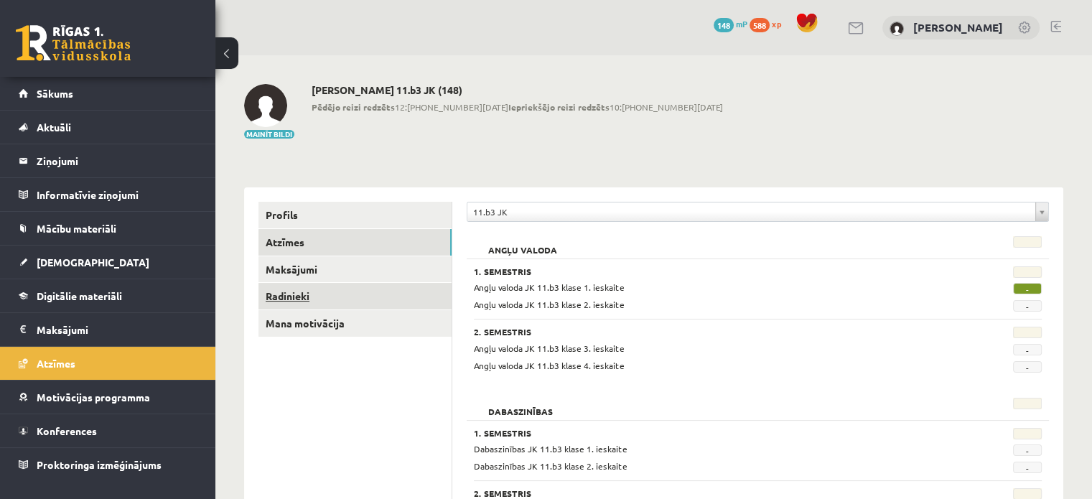
click at [307, 300] on link "Radinieki" at bounding box center [355, 296] width 193 height 27
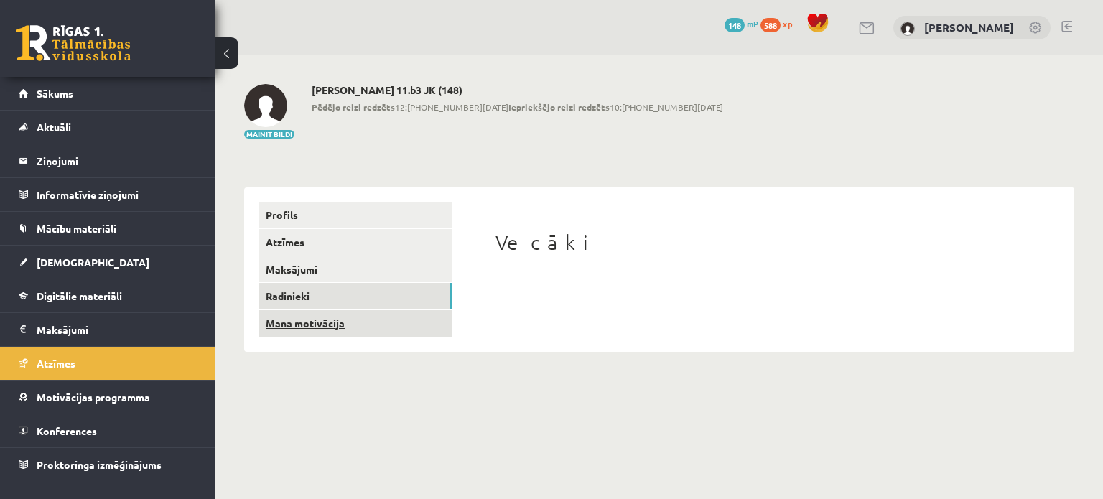
click at [361, 321] on link "Mana motivācija" at bounding box center [355, 323] width 193 height 27
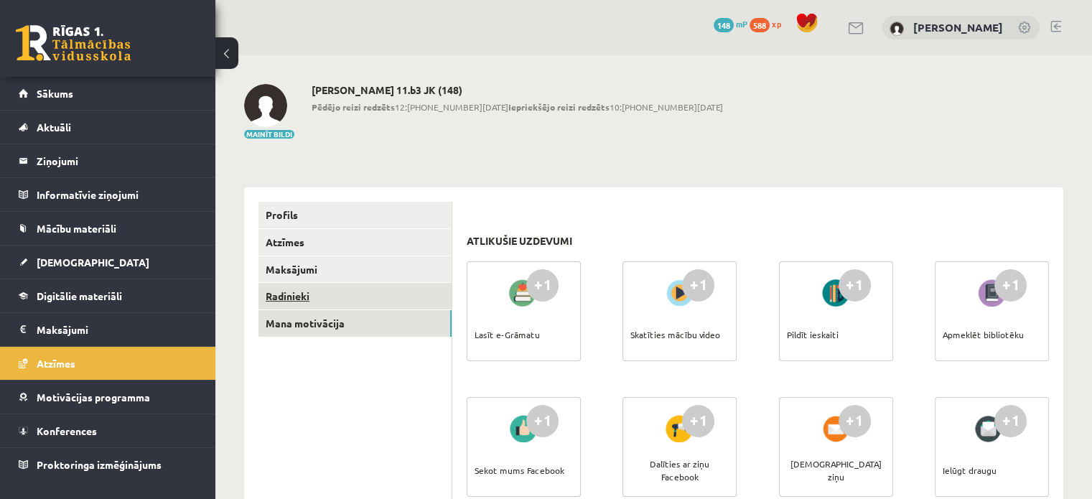
click at [322, 293] on link "Radinieki" at bounding box center [355, 296] width 193 height 27
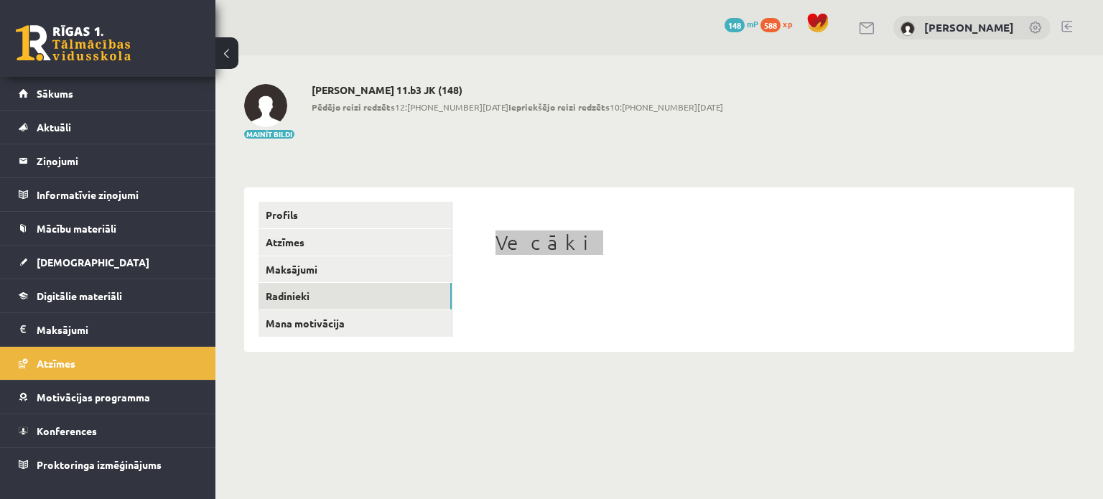
drag, startPoint x: 571, startPoint y: 241, endPoint x: 830, endPoint y: 295, distance: 265.0
click at [810, 295] on div "Vecāki" at bounding box center [763, 269] width 593 height 134
click at [786, 290] on div "Vecāki" at bounding box center [763, 269] width 593 height 134
click at [861, 32] on link at bounding box center [867, 28] width 17 height 12
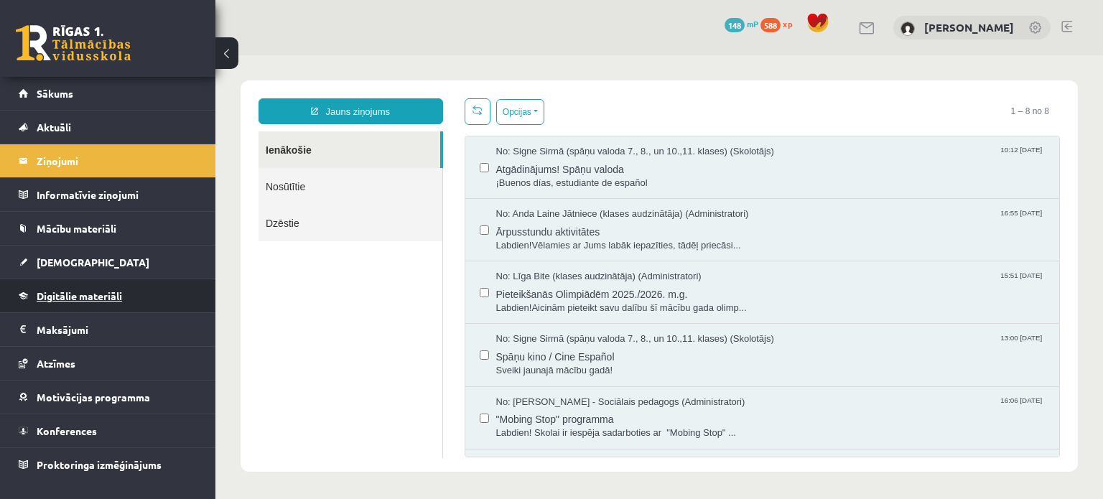
click at [69, 291] on span "Digitālie materiāli" at bounding box center [79, 295] width 85 height 13
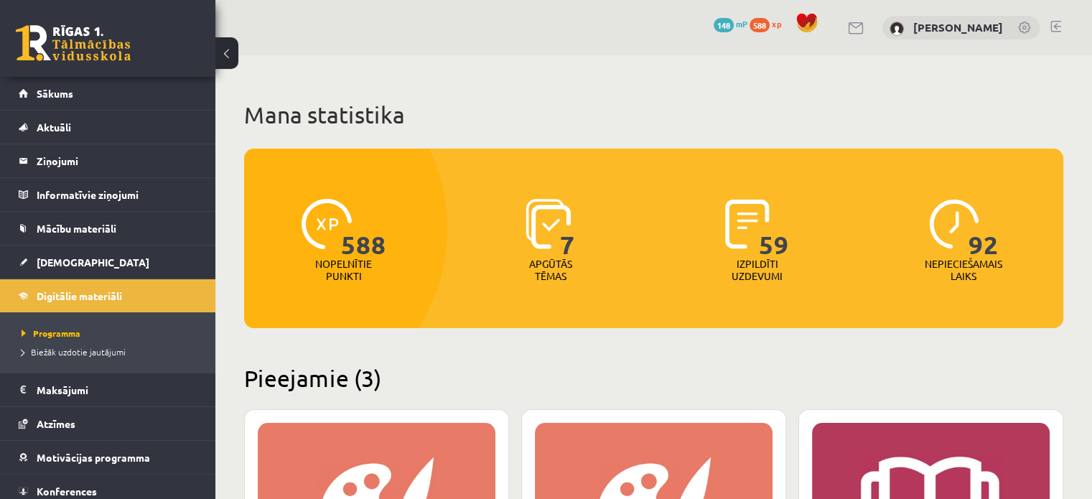
click at [338, 276] on p "Nopelnītie punkti" at bounding box center [343, 270] width 57 height 24
click at [371, 244] on span "588" at bounding box center [363, 228] width 45 height 59
drag, startPoint x: 371, startPoint y: 244, endPoint x: 376, endPoint y: 254, distance: 11.6
click at [376, 254] on span "588" at bounding box center [363, 228] width 45 height 59
click at [377, 254] on span "588" at bounding box center [363, 228] width 45 height 59
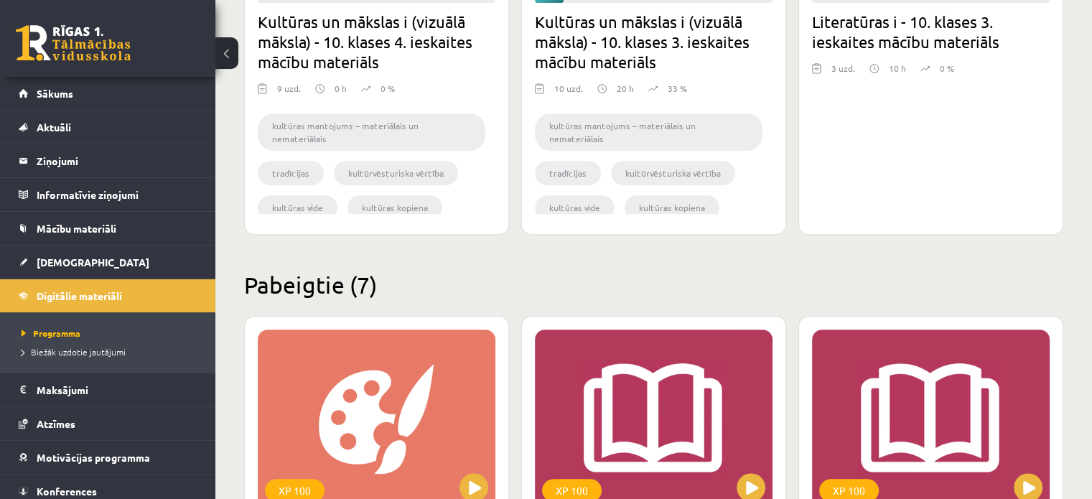
scroll to position [646, 0]
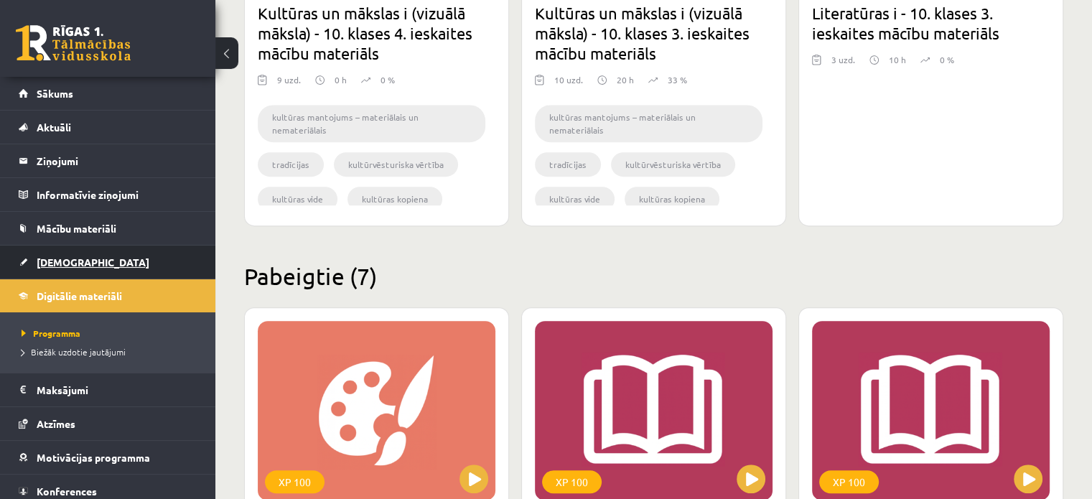
click at [142, 262] on link "[DEMOGRAPHIC_DATA]" at bounding box center [108, 262] width 179 height 33
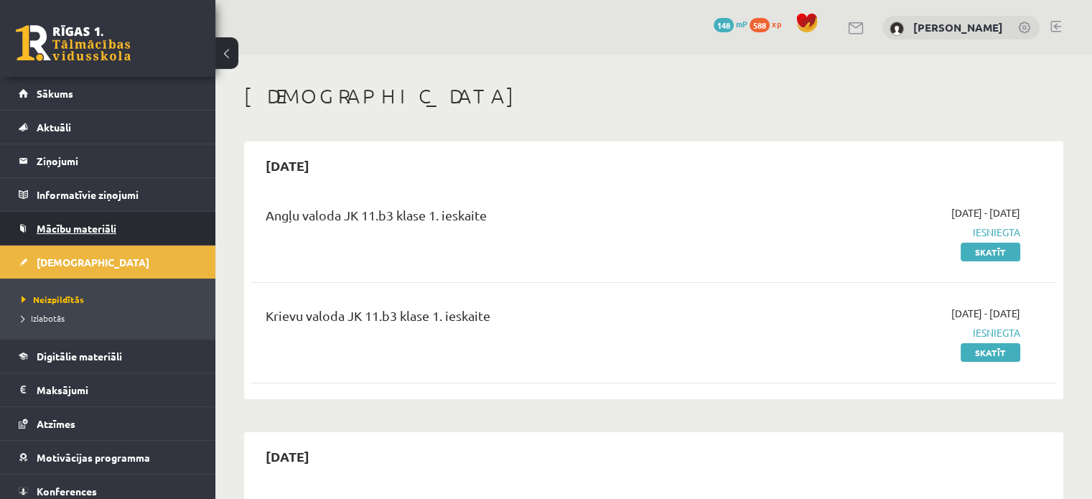
click at [53, 222] on span "Mācību materiāli" at bounding box center [77, 228] width 80 height 13
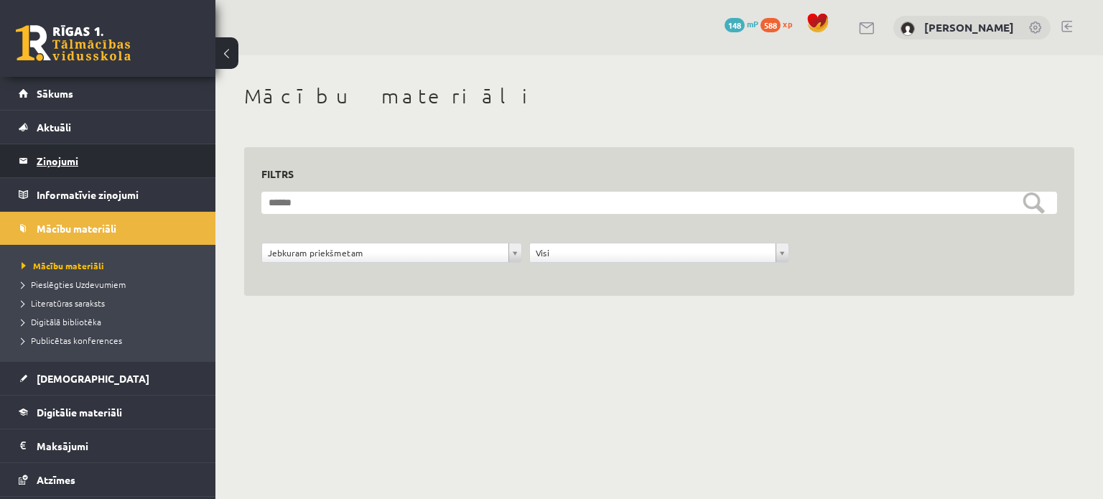
click at [20, 175] on link "Ziņojumi 0" at bounding box center [108, 160] width 179 height 33
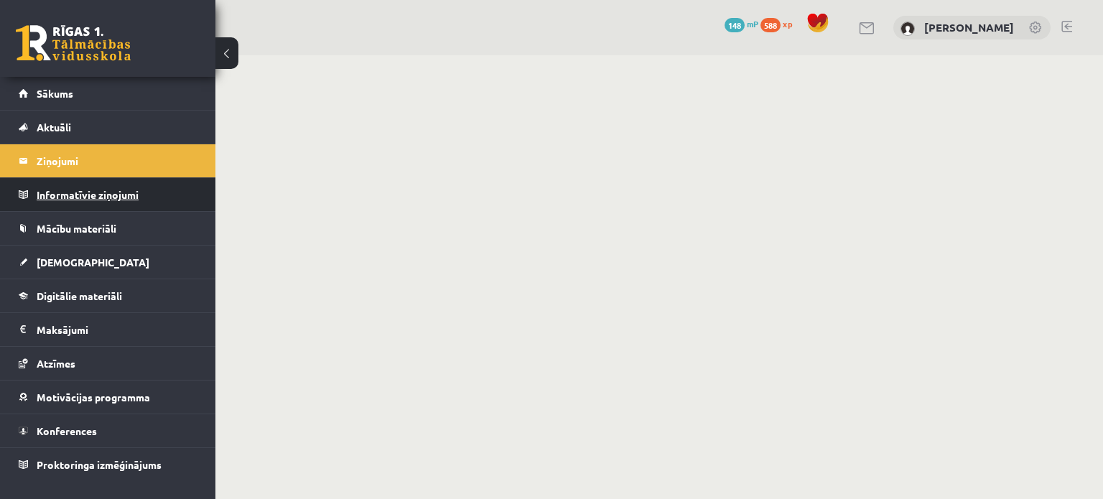
click at [50, 195] on legend "Informatīvie ziņojumi 0" at bounding box center [117, 194] width 161 height 33
